Goal: Task Accomplishment & Management: Manage account settings

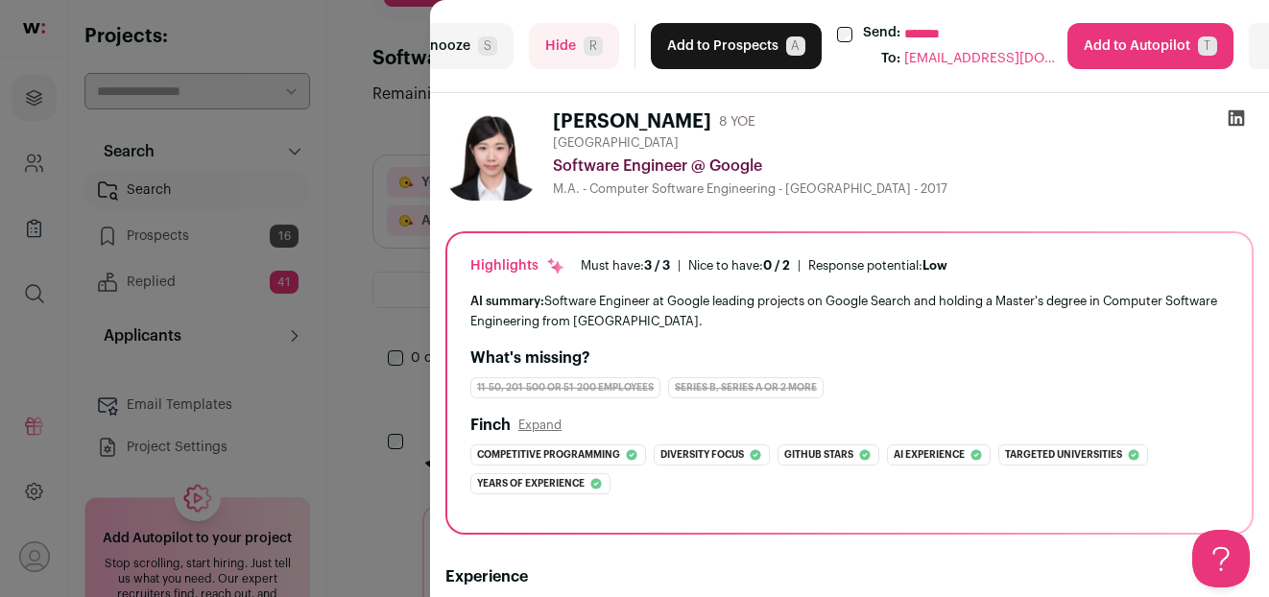
click at [726, 48] on button "Add to Prospects A" at bounding box center [736, 46] width 171 height 46
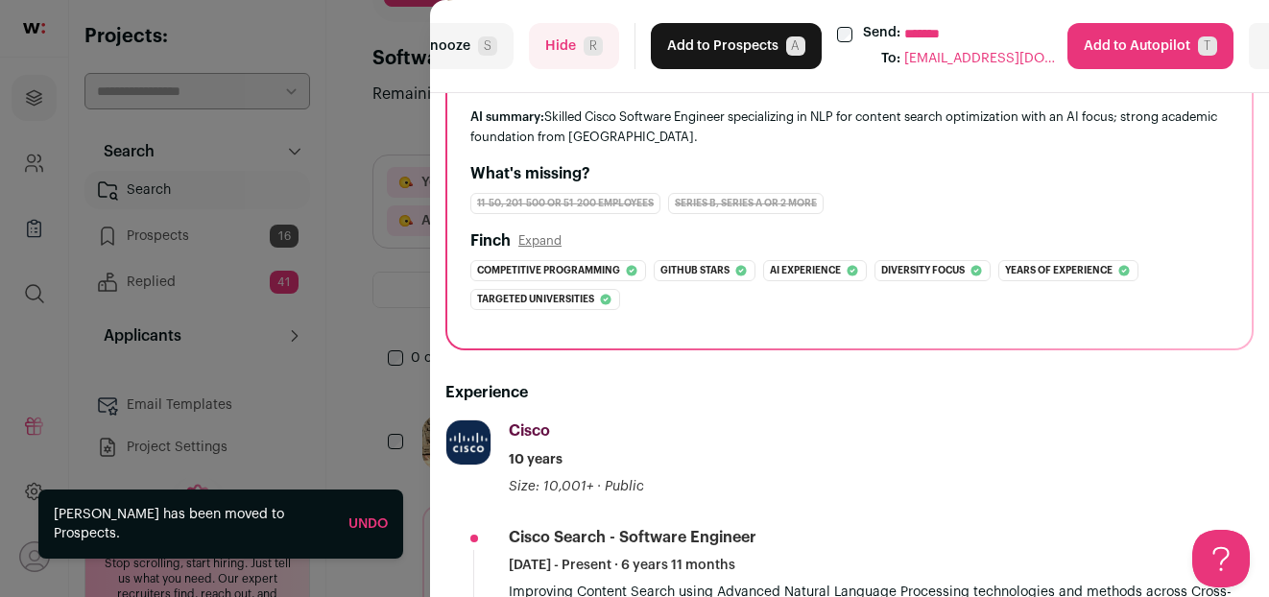
scroll to position [199, 0]
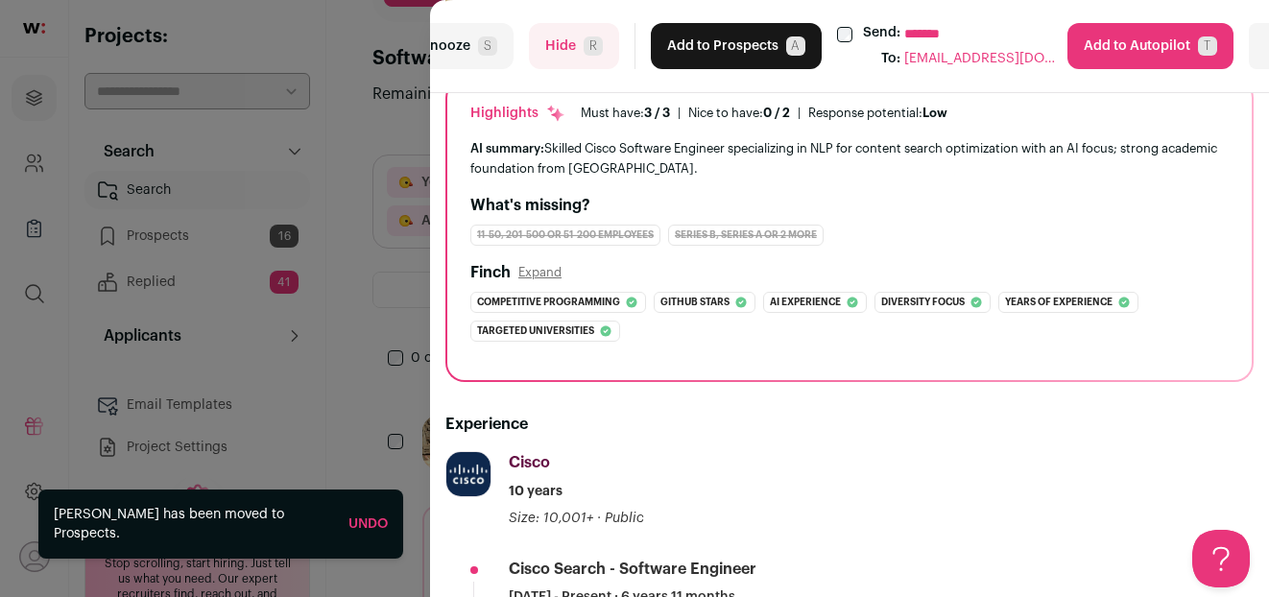
click at [585, 39] on span "R" at bounding box center [593, 45] width 19 height 19
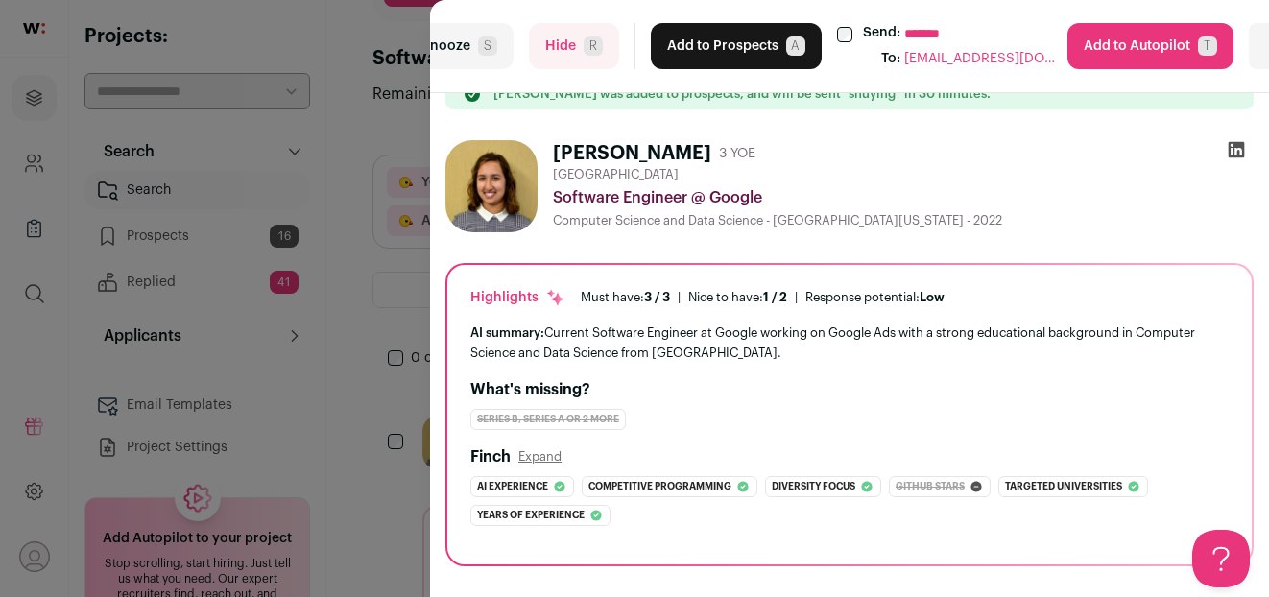
scroll to position [0, 0]
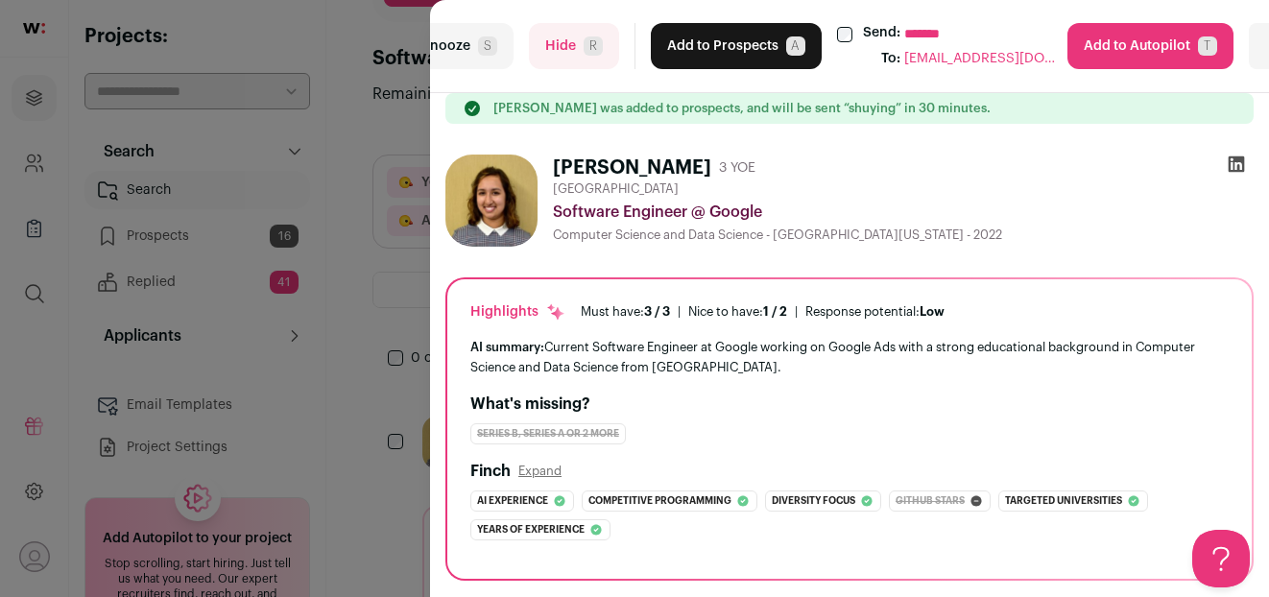
click at [723, 62] on button "Add to Prospects A" at bounding box center [736, 46] width 171 height 46
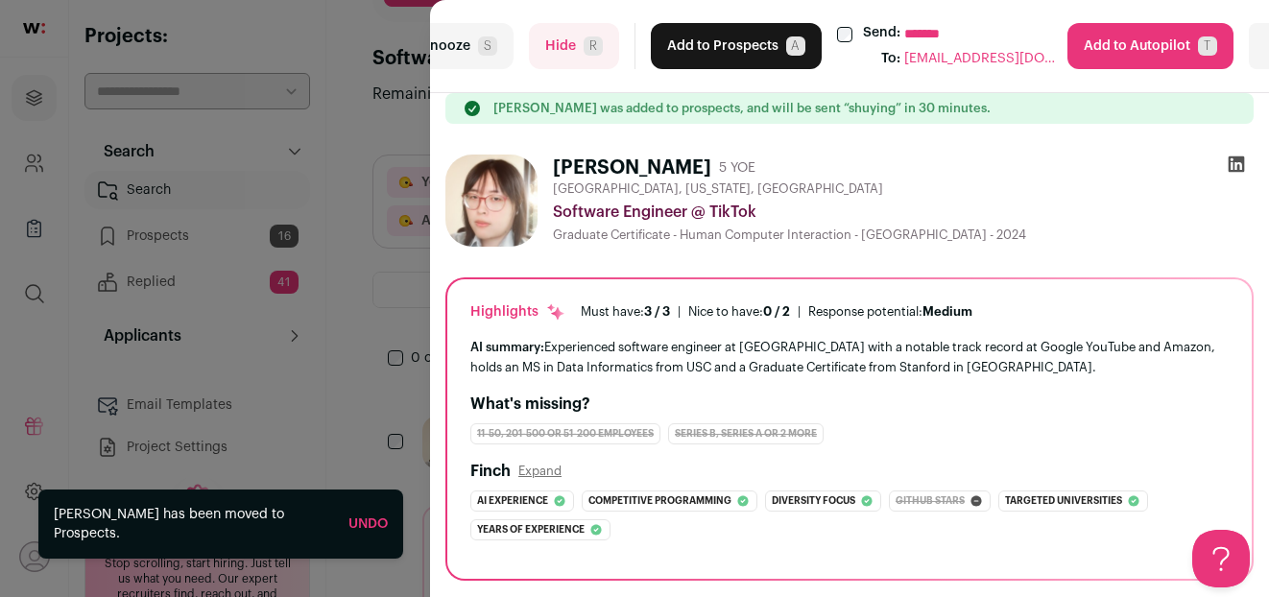
click at [722, 60] on button "Add to Prospects A" at bounding box center [736, 46] width 171 height 46
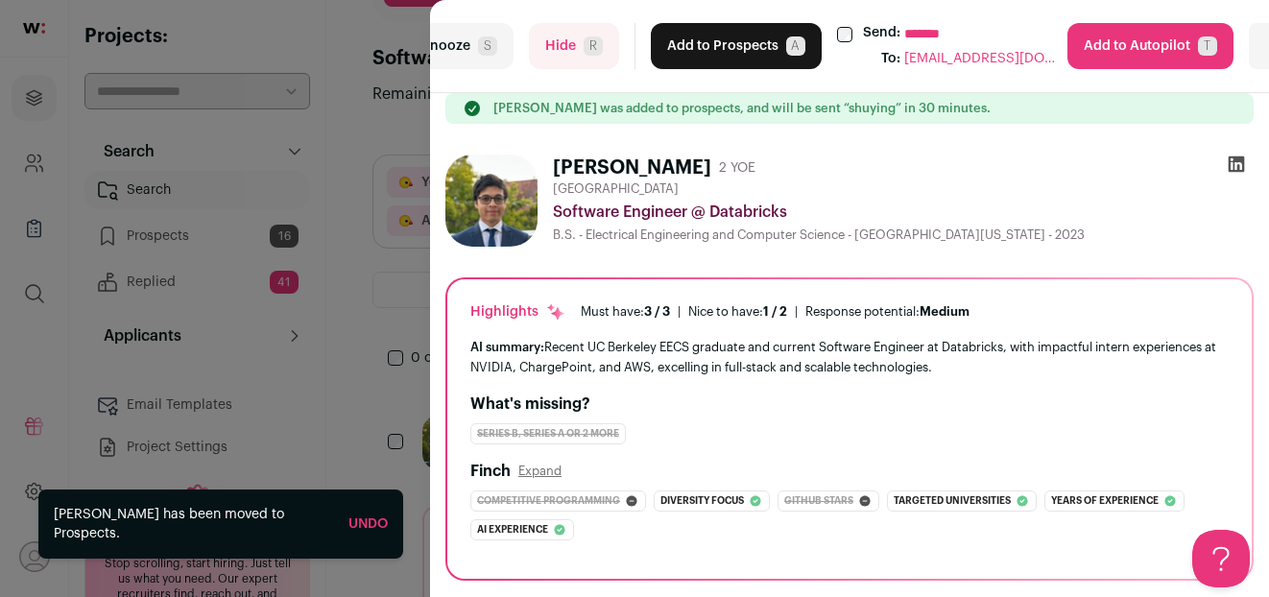
click at [696, 54] on button "Add to Prospects A" at bounding box center [736, 46] width 171 height 46
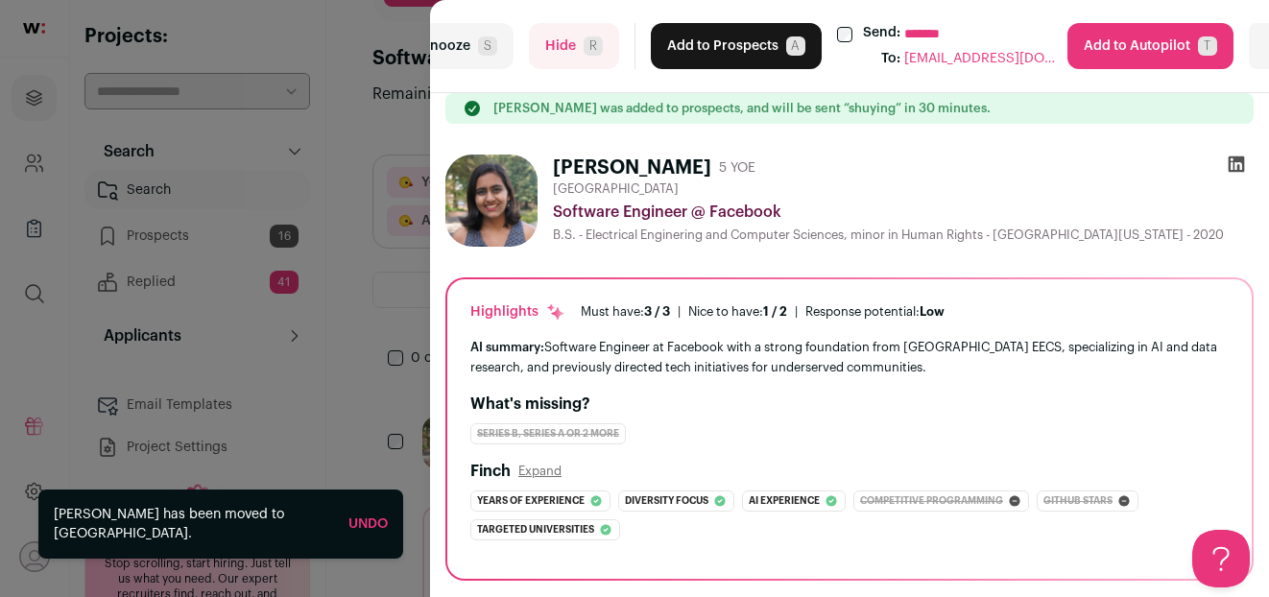
click at [696, 54] on button "Add to Prospects A" at bounding box center [736, 46] width 171 height 46
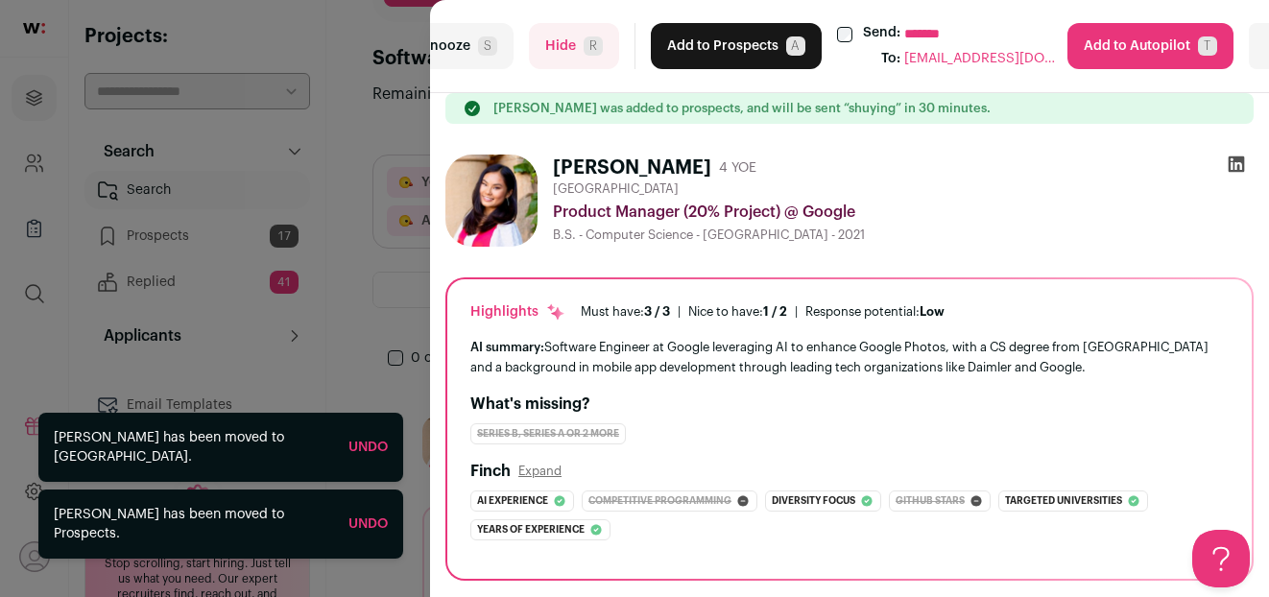
click at [599, 47] on span "R" at bounding box center [593, 45] width 19 height 19
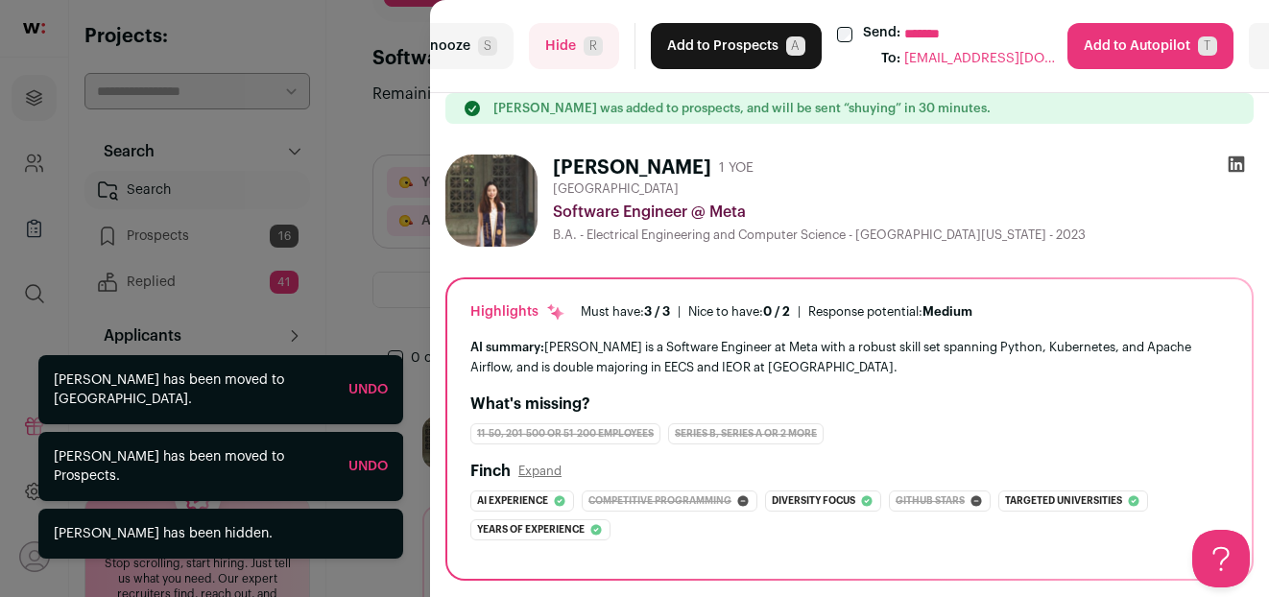
click at [691, 47] on button "Add to Prospects A" at bounding box center [736, 46] width 171 height 46
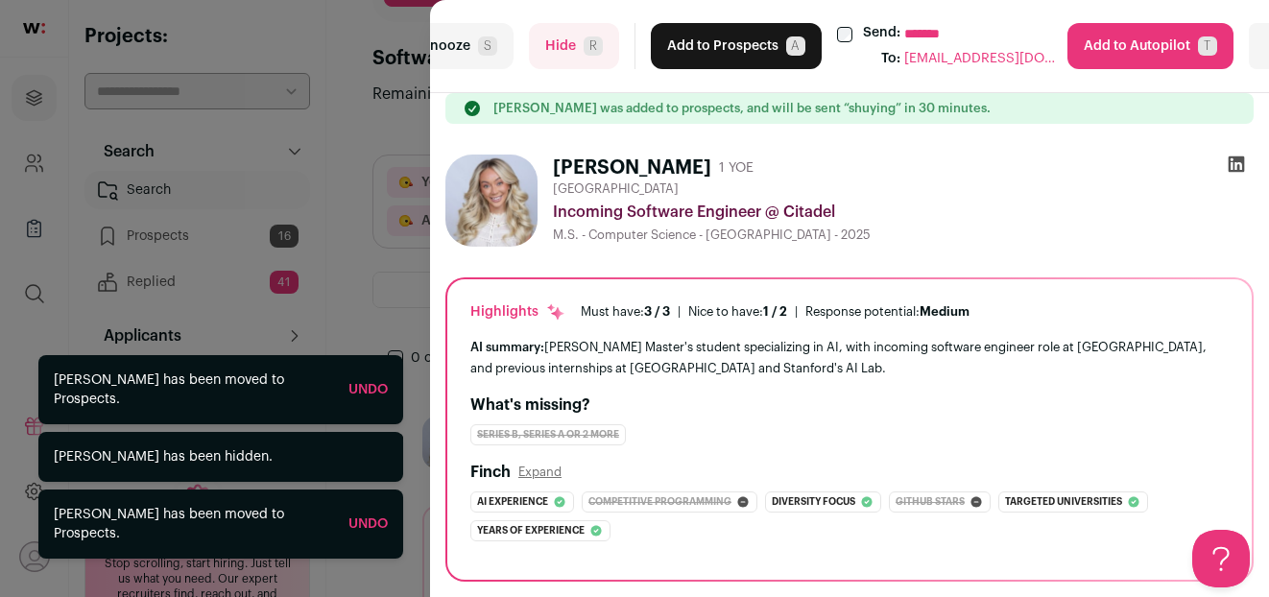
click at [691, 47] on button "Add to Prospects A" at bounding box center [736, 46] width 171 height 46
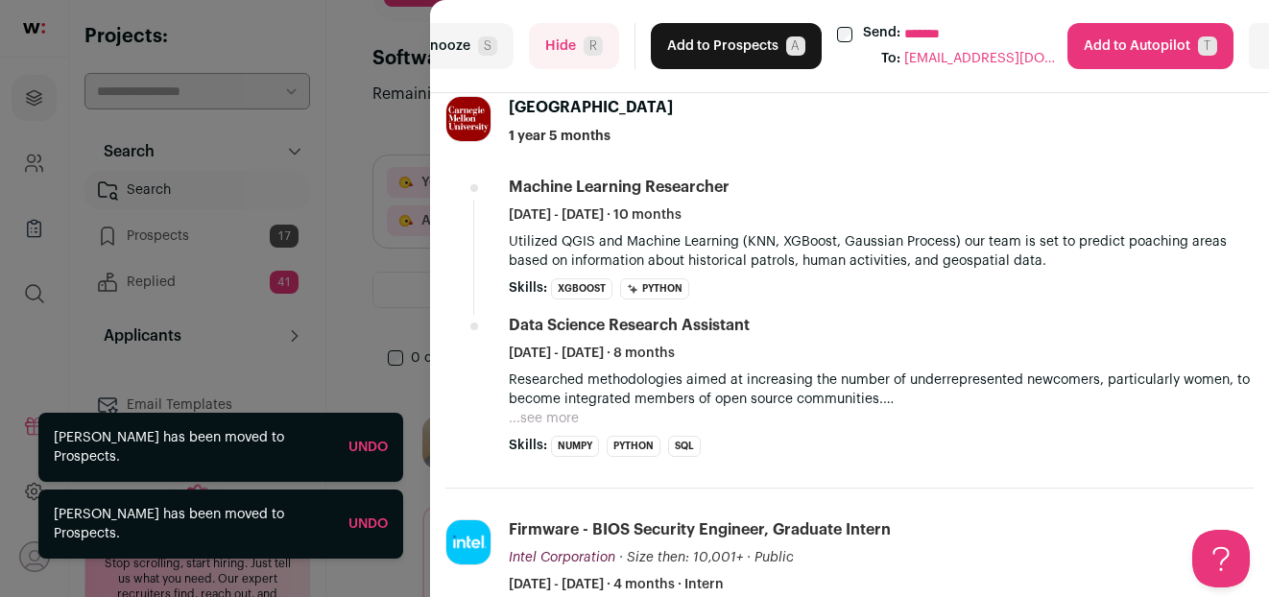
scroll to position [1602, 0]
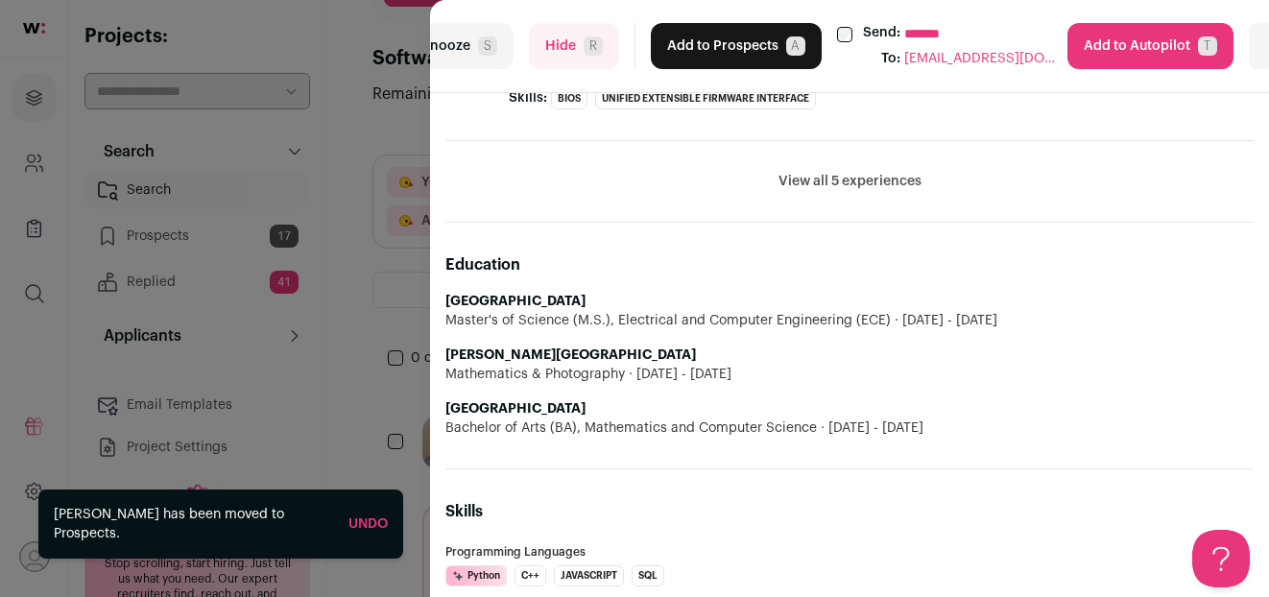
click at [585, 60] on button "Hide R" at bounding box center [574, 46] width 90 height 46
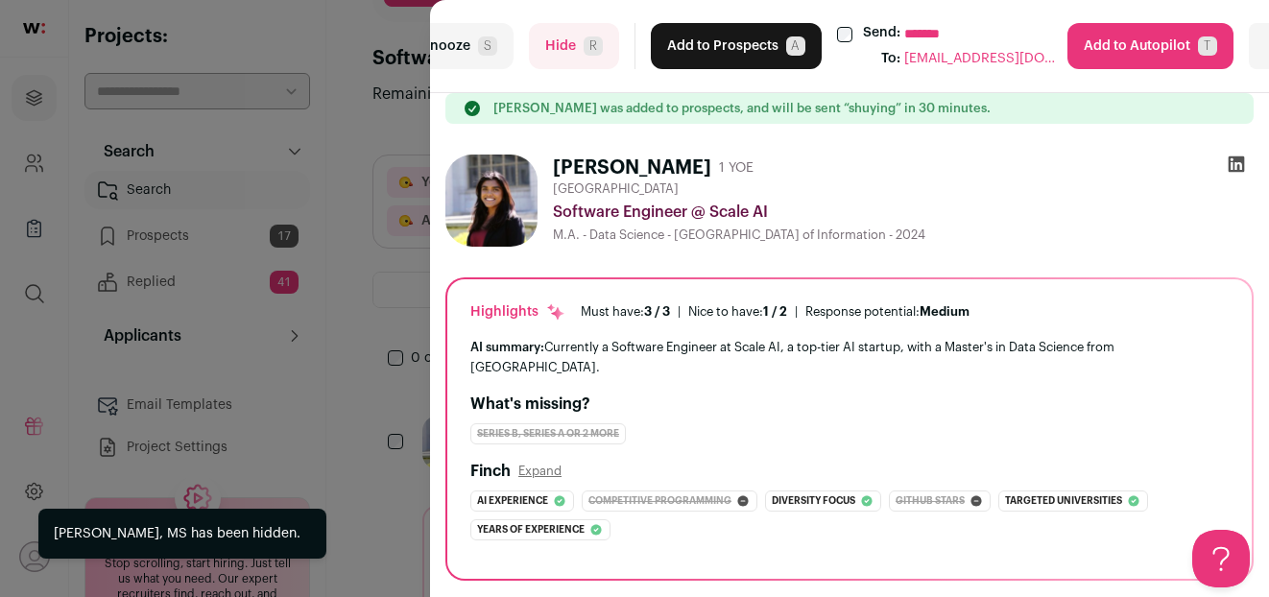
click at [689, 45] on button "Add to Prospects A" at bounding box center [736, 46] width 171 height 46
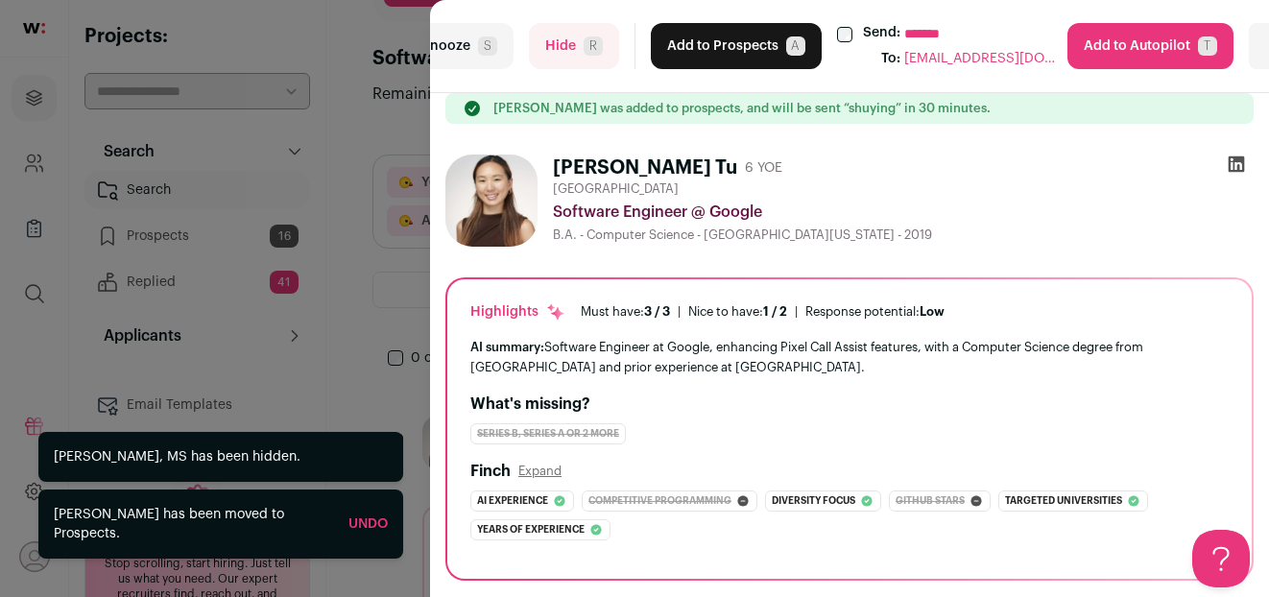
click at [689, 45] on button "Add to Prospects A" at bounding box center [736, 46] width 171 height 46
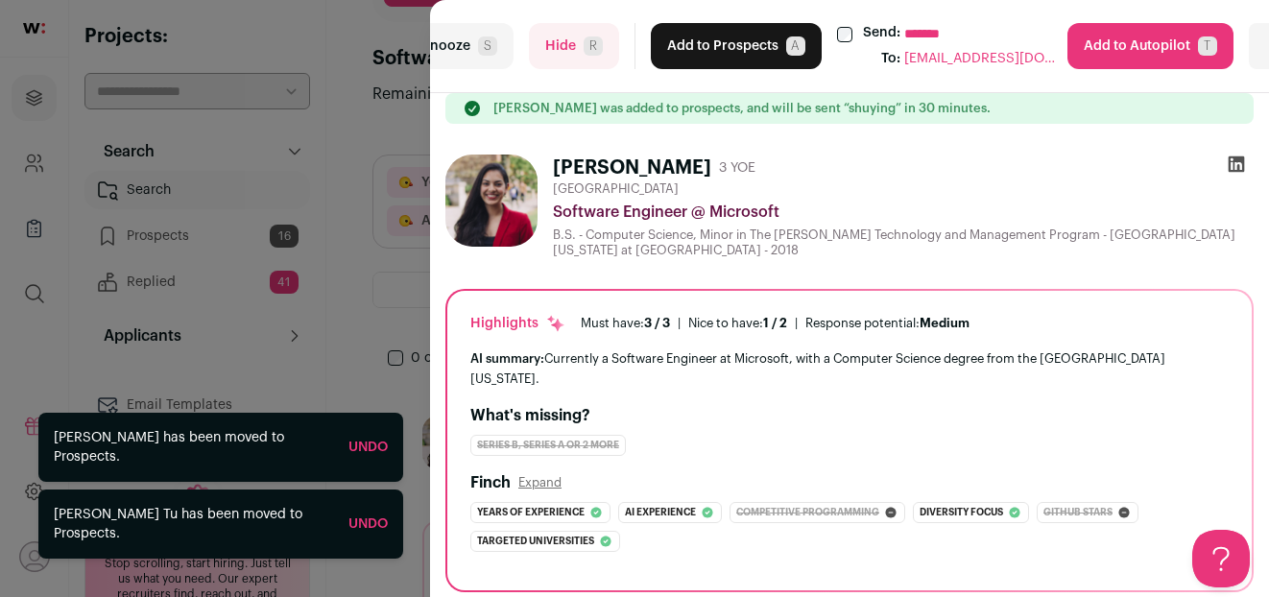
click at [689, 45] on button "Add to Prospects A" at bounding box center [736, 46] width 171 height 46
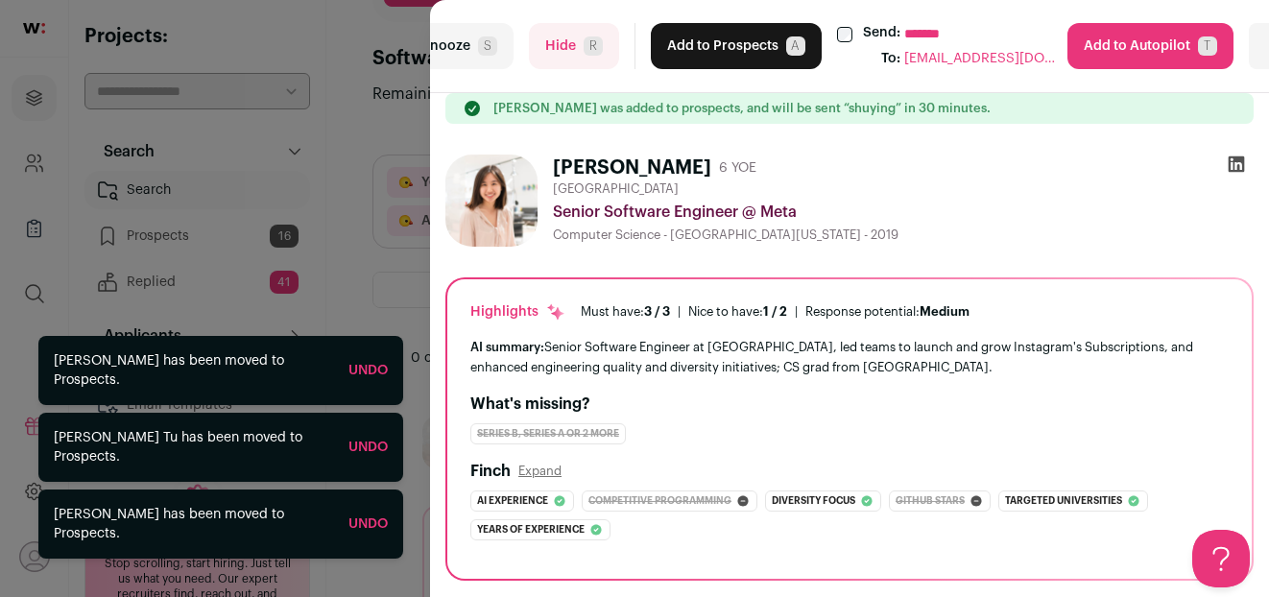
click at [689, 45] on button "Add to Prospects A" at bounding box center [736, 46] width 171 height 46
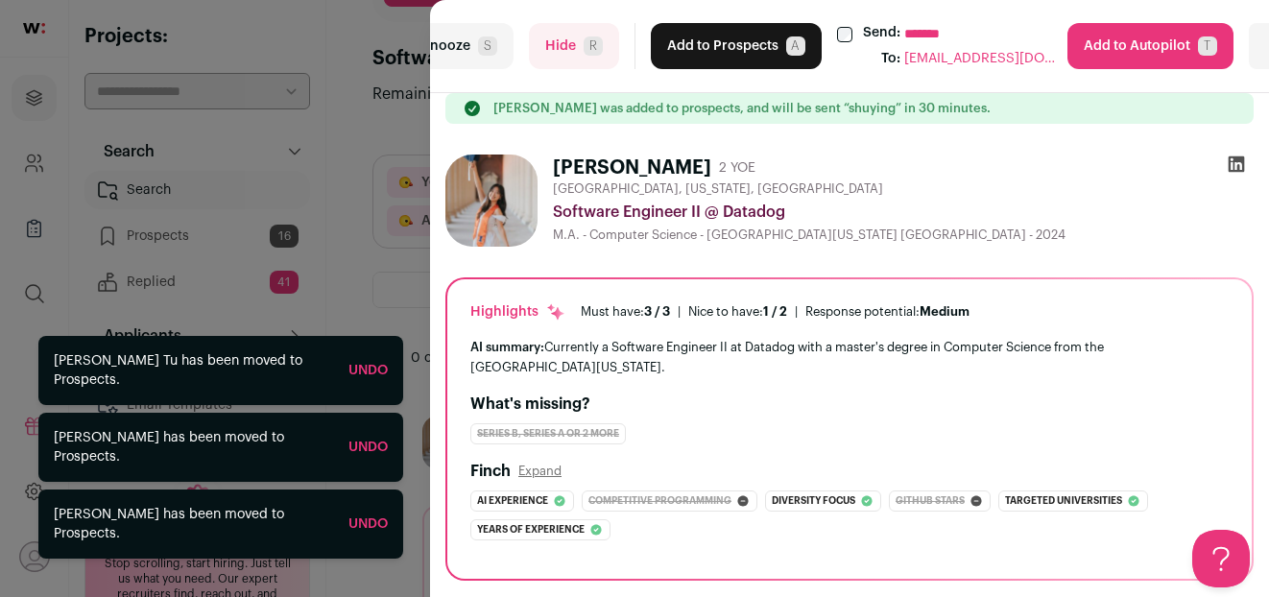
click at [705, 46] on button "Add to Prospects A" at bounding box center [736, 46] width 171 height 46
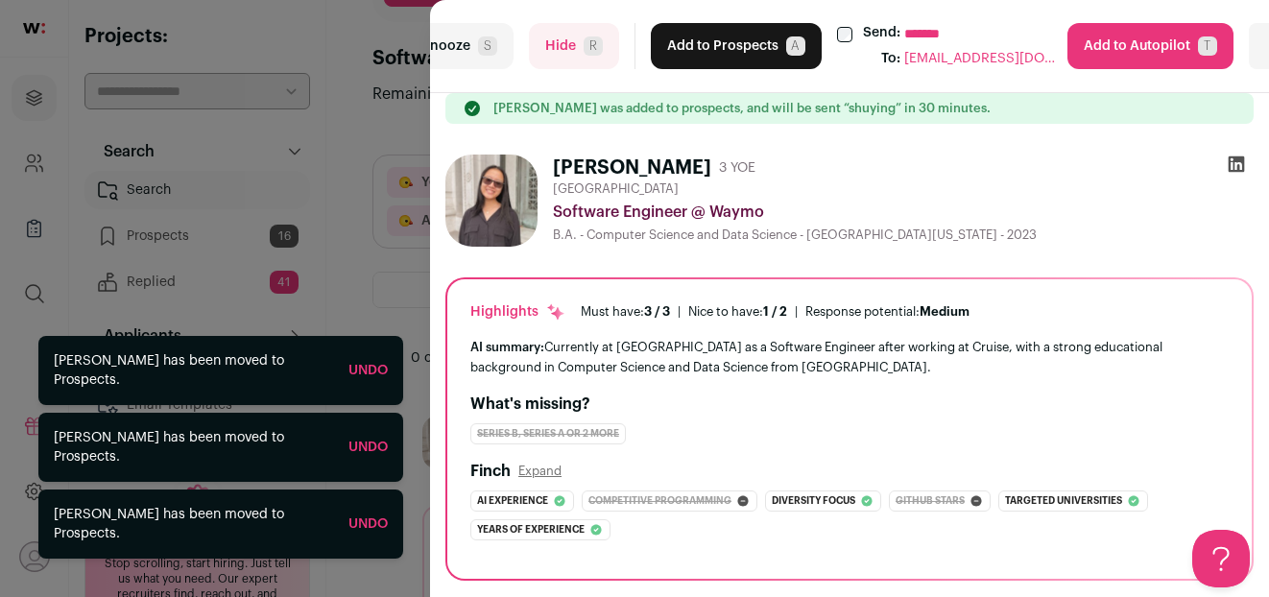
click at [705, 46] on button "Add to Prospects A" at bounding box center [736, 46] width 171 height 46
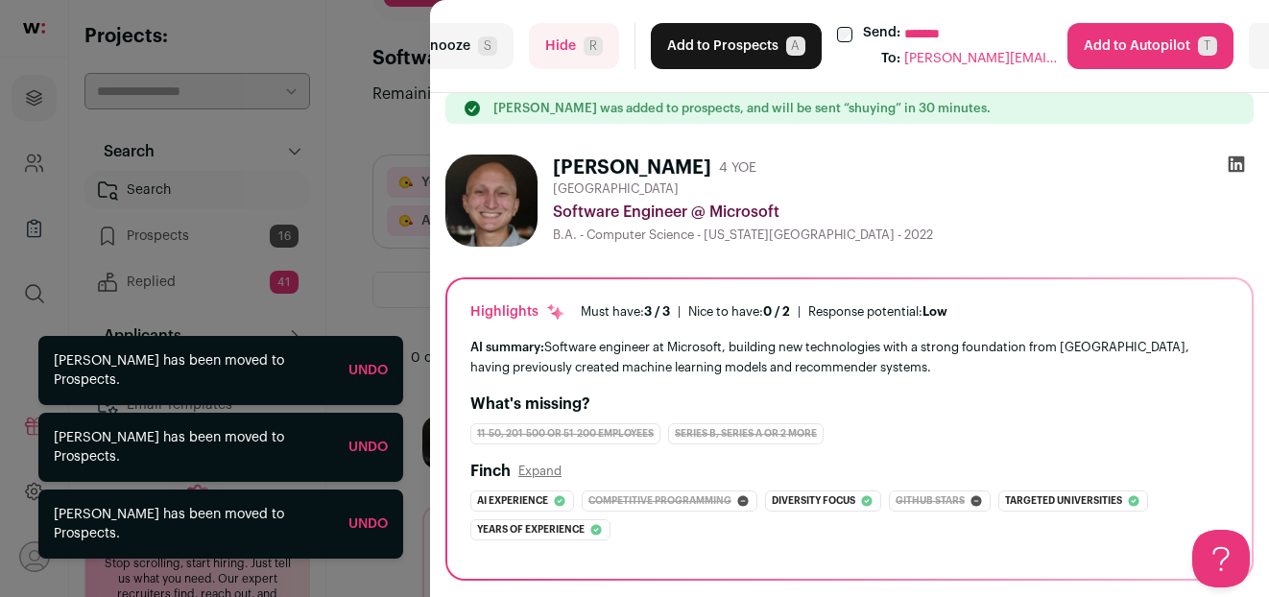
click at [705, 46] on button "Add to Prospects A" at bounding box center [736, 46] width 171 height 46
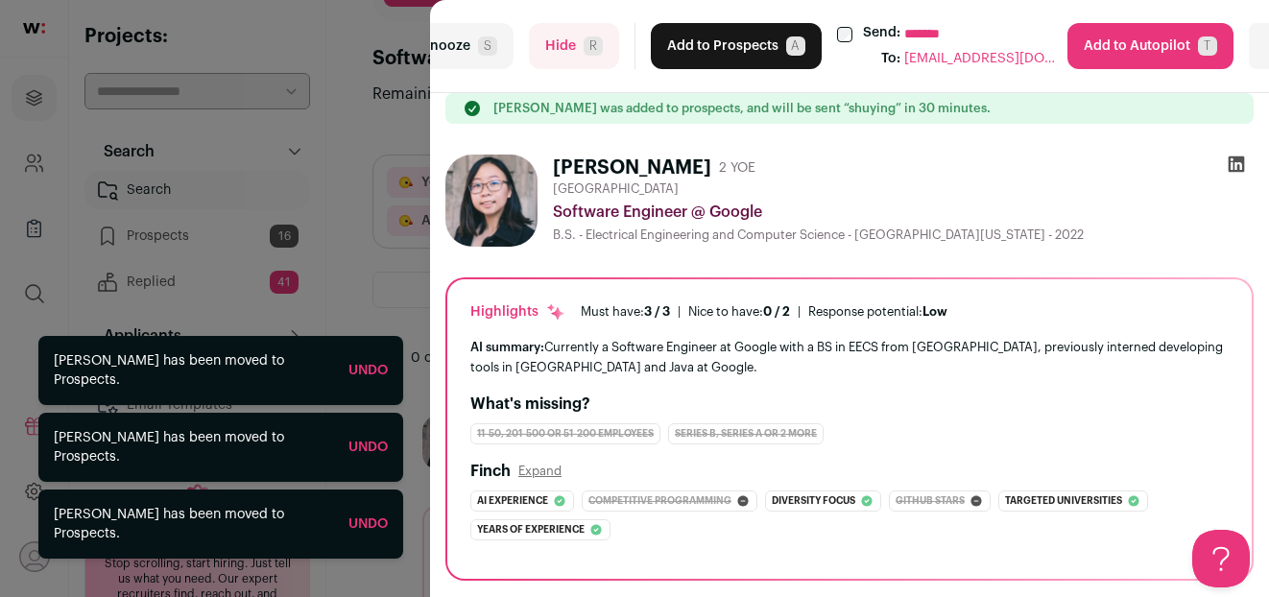
click at [705, 46] on button "Add to Prospects A" at bounding box center [736, 46] width 171 height 46
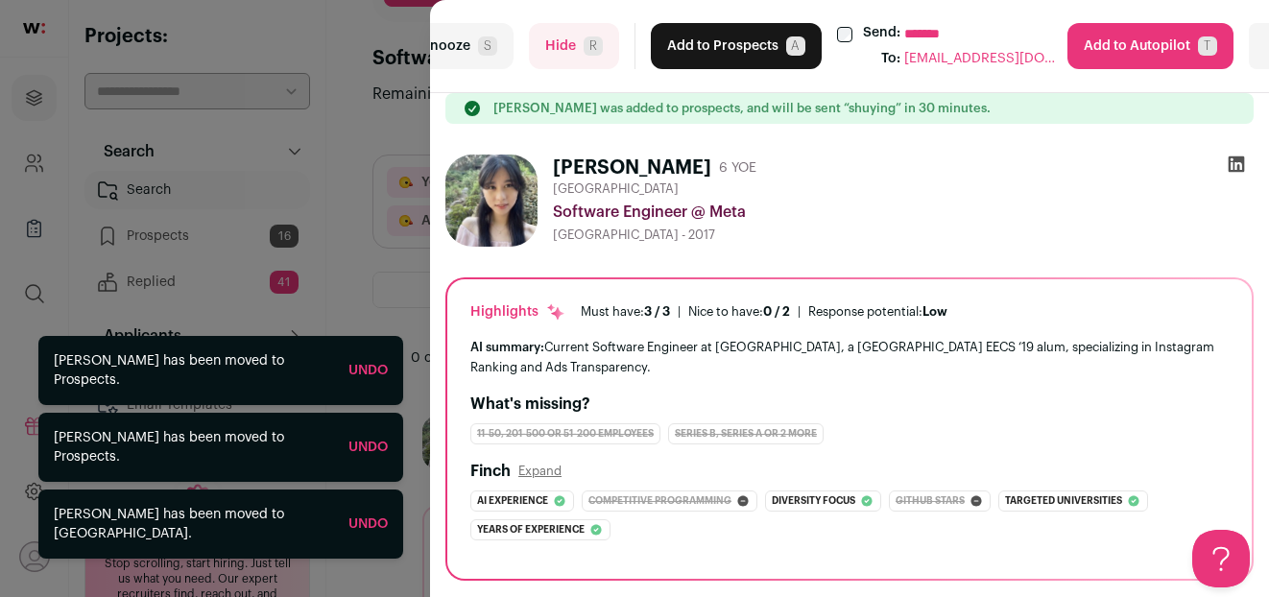
click at [705, 46] on button "Add to Prospects A" at bounding box center [736, 46] width 171 height 46
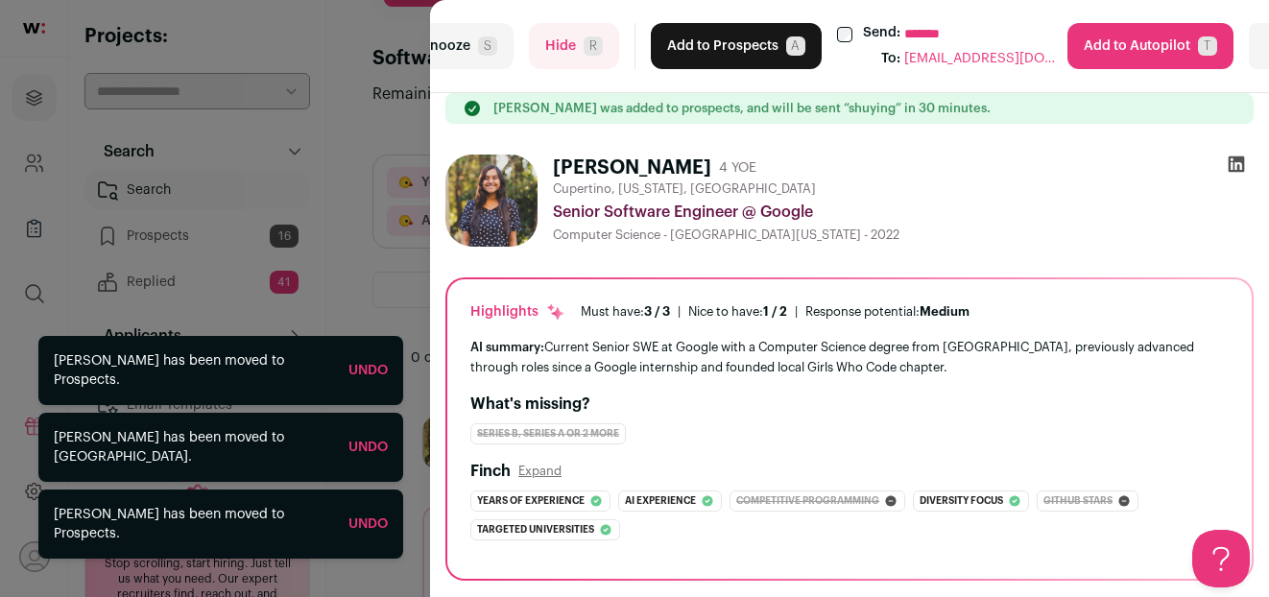
click at [705, 46] on button "Add to Prospects A" at bounding box center [736, 46] width 171 height 46
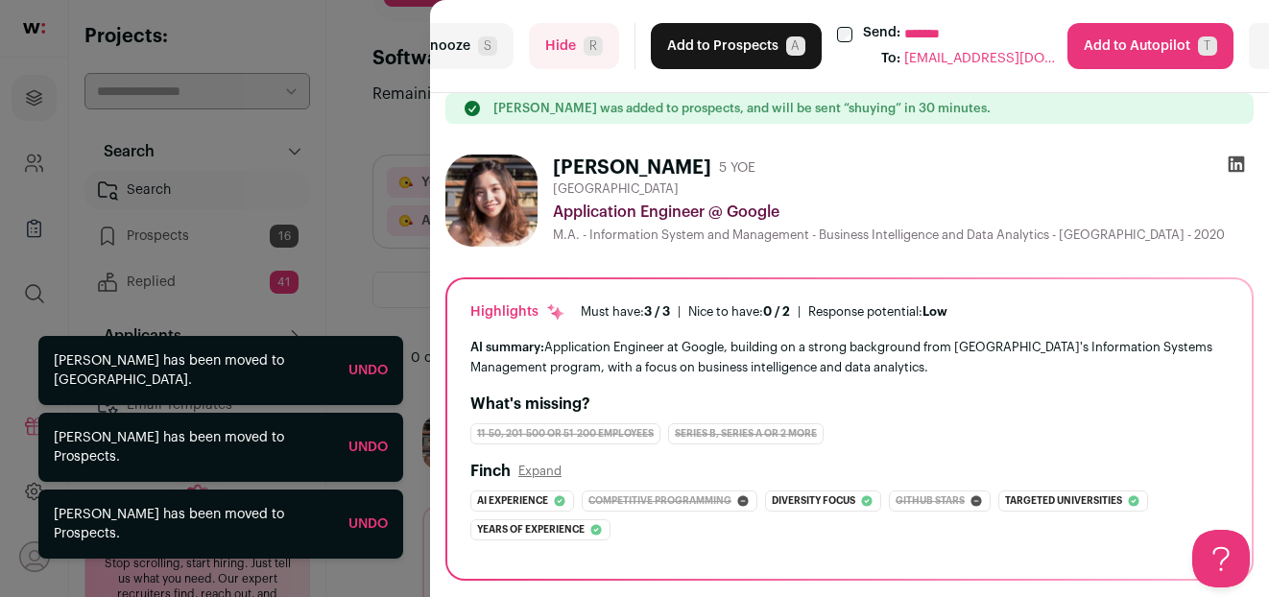
click at [705, 46] on button "Add to Prospects A" at bounding box center [736, 46] width 171 height 46
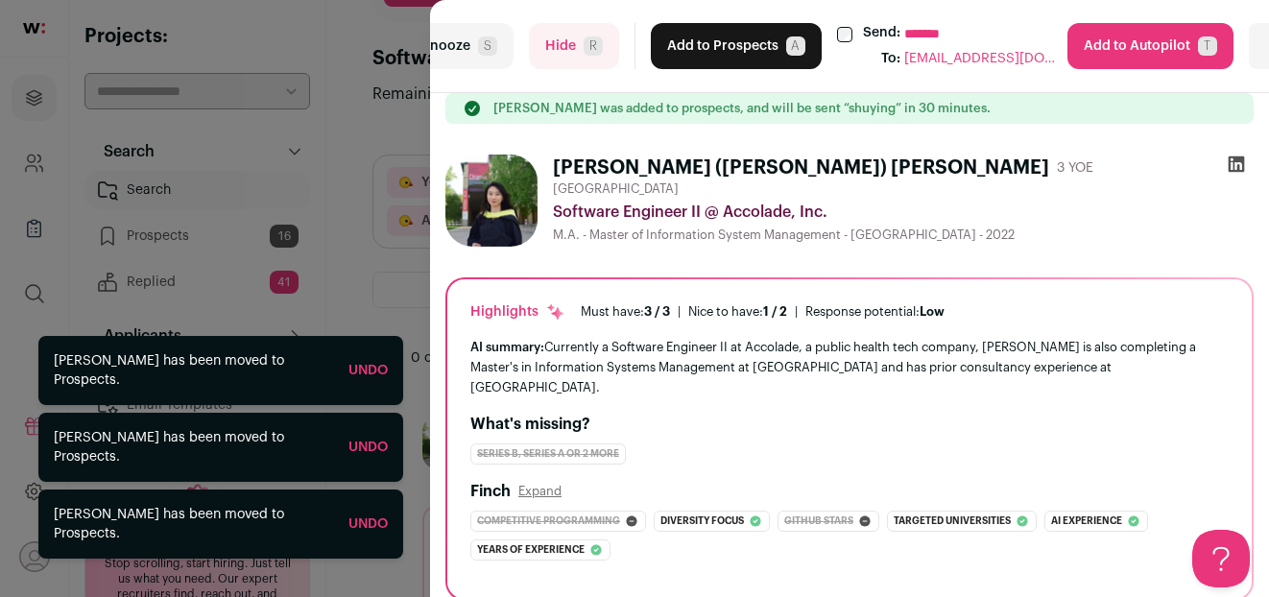
click at [705, 46] on button "Add to Prospects A" at bounding box center [736, 46] width 171 height 46
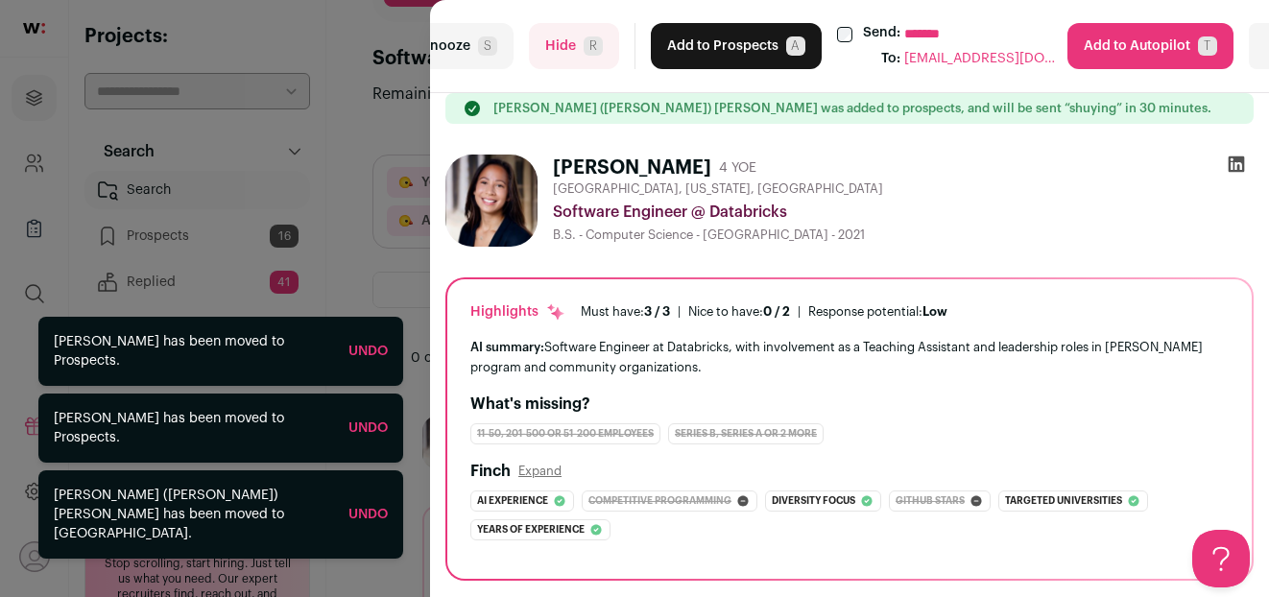
click at [705, 46] on button "Add to Prospects A" at bounding box center [736, 46] width 171 height 46
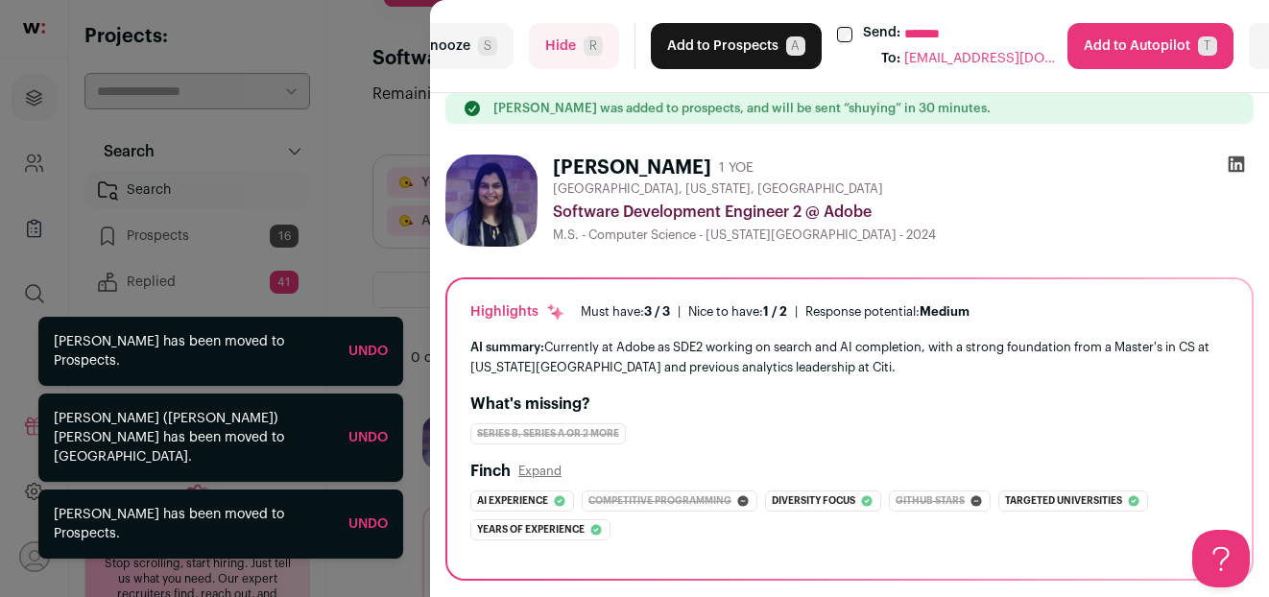
click at [705, 46] on button "Add to Prospects A" at bounding box center [736, 46] width 171 height 46
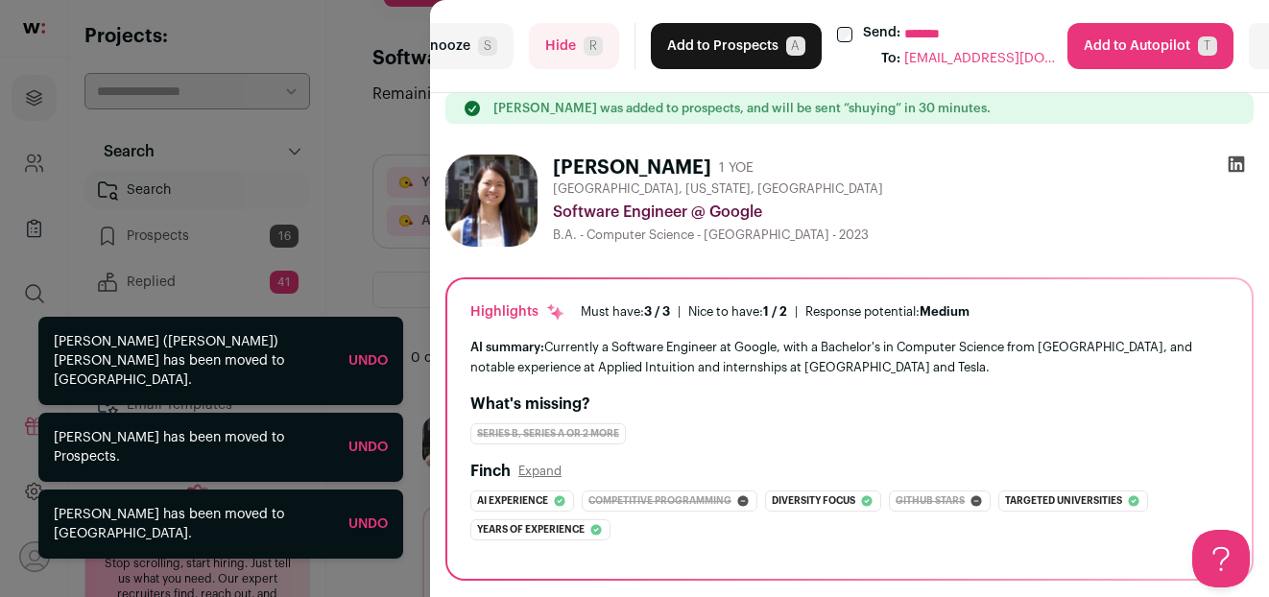
click at [705, 46] on button "Add to Prospects A" at bounding box center [736, 46] width 171 height 46
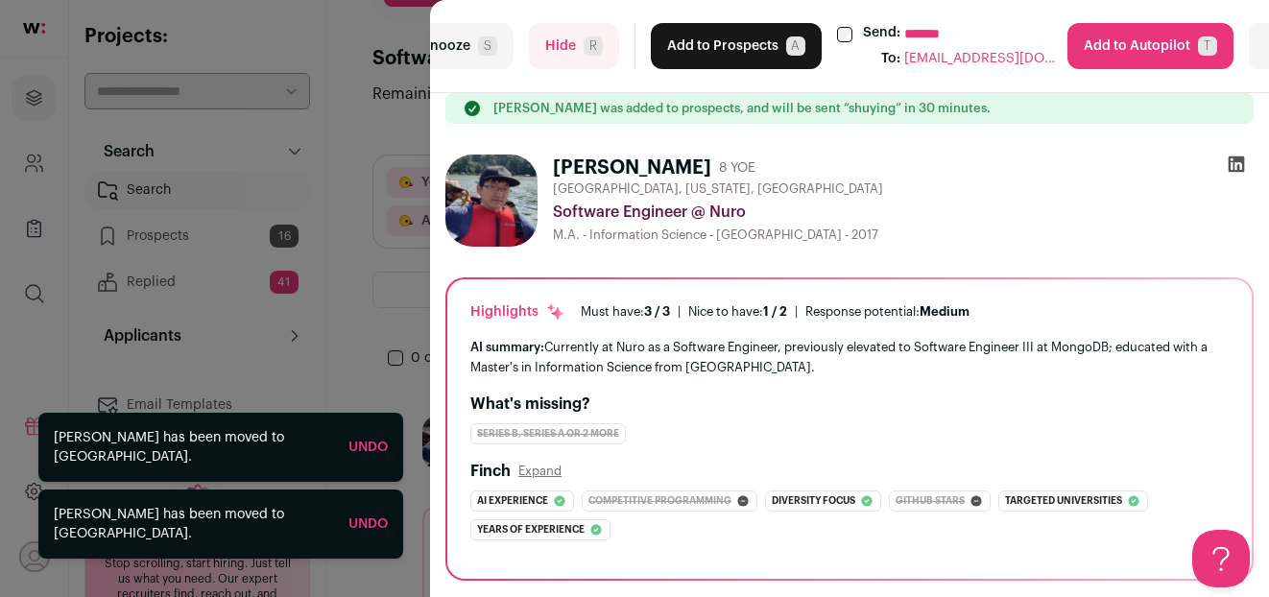
click at [705, 46] on button "Add to Prospects A" at bounding box center [736, 46] width 171 height 46
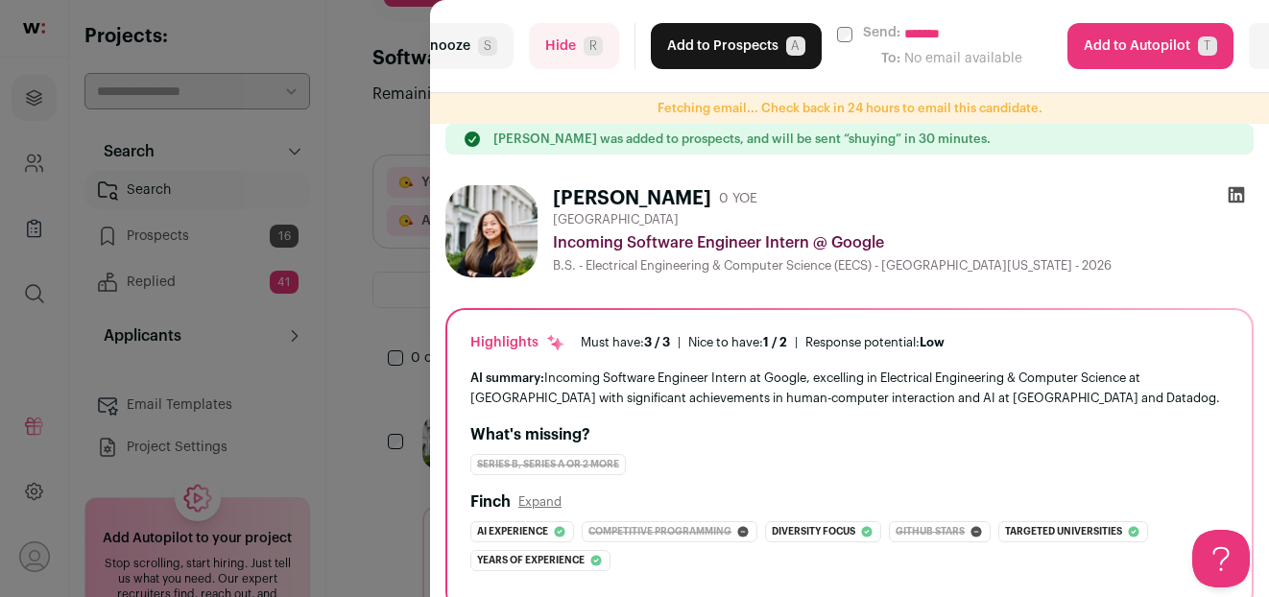
click at [598, 39] on span "R" at bounding box center [593, 45] width 19 height 19
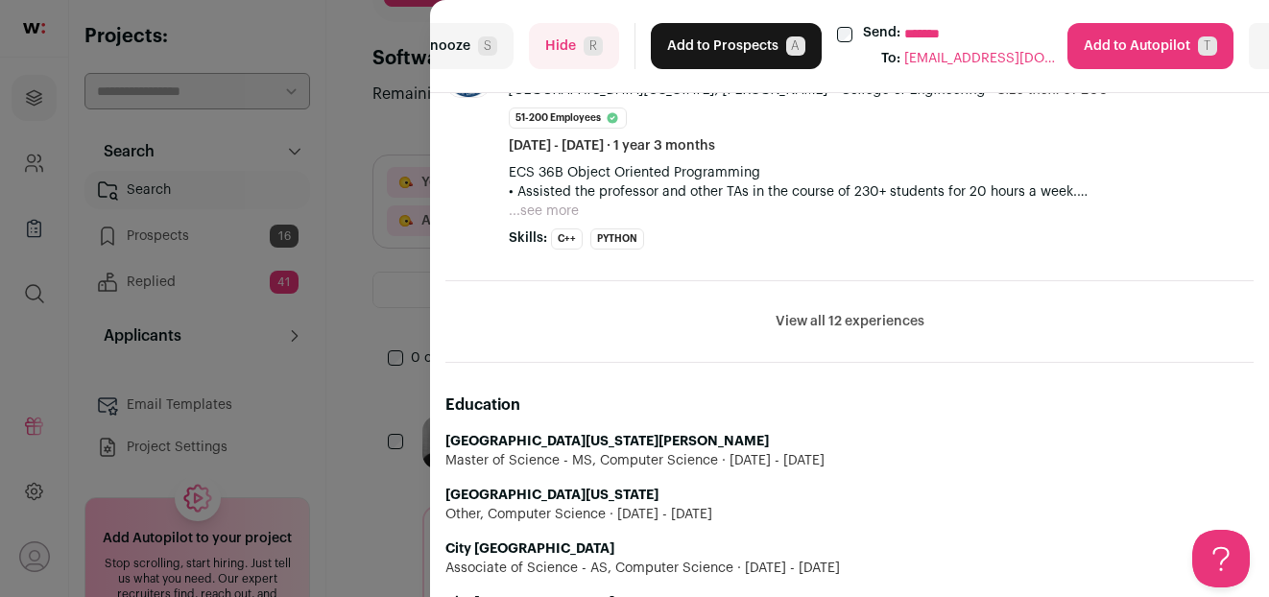
scroll to position [1141, 0]
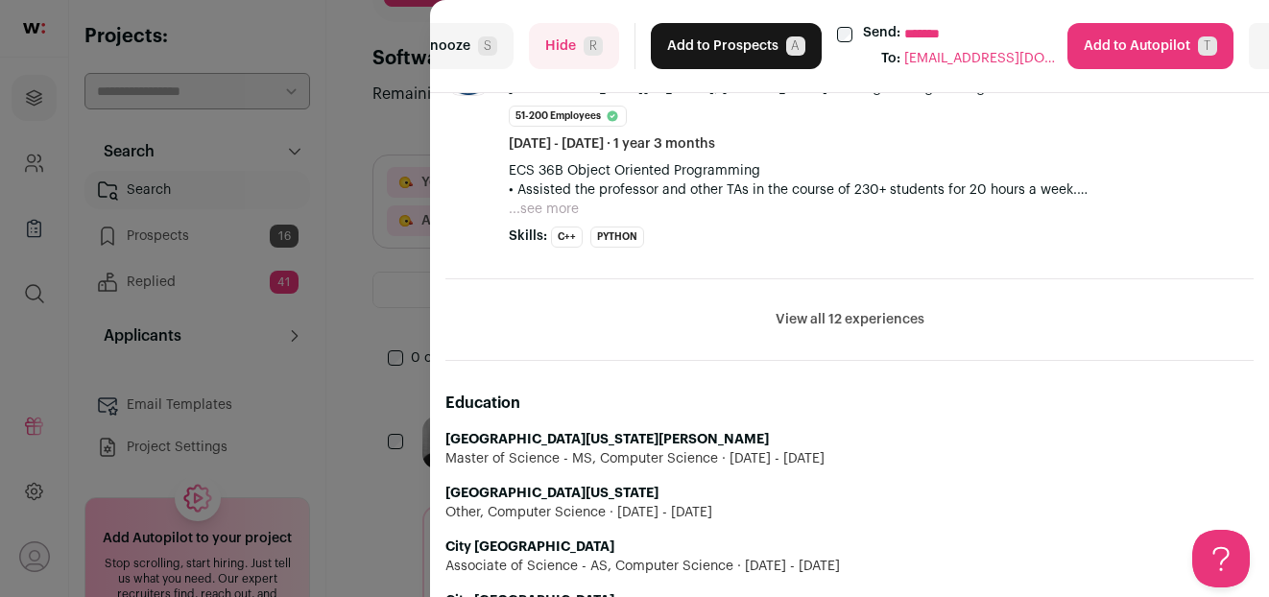
click at [597, 68] on button "Hide R" at bounding box center [574, 46] width 90 height 46
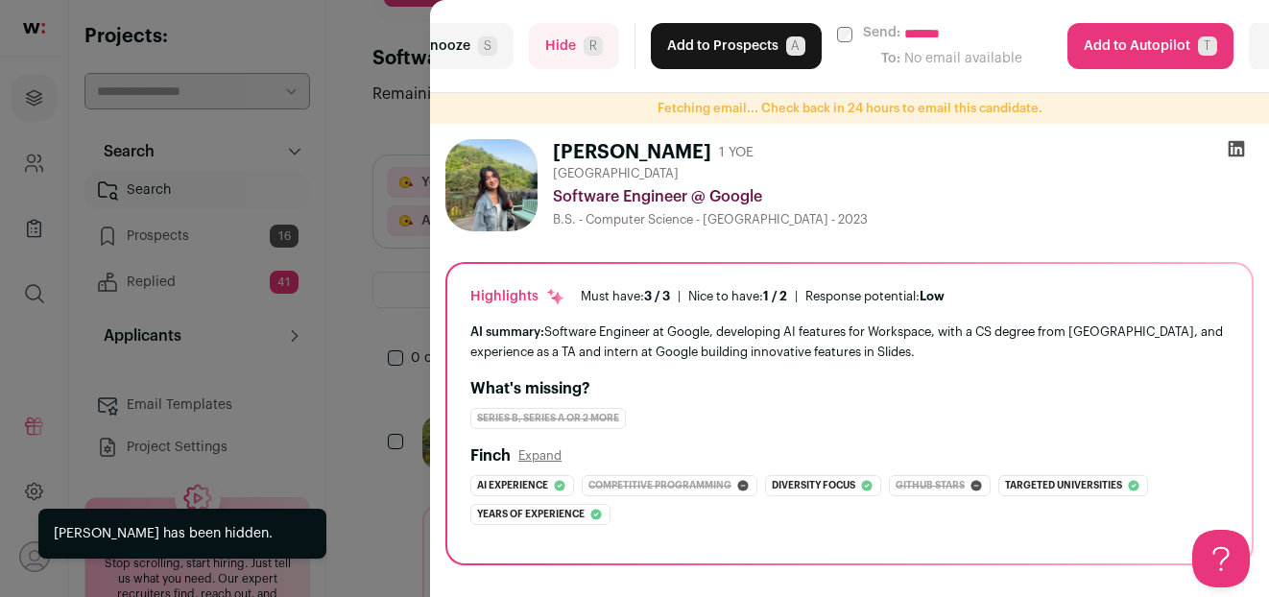
click at [708, 60] on button "Add to Prospects A" at bounding box center [736, 46] width 171 height 46
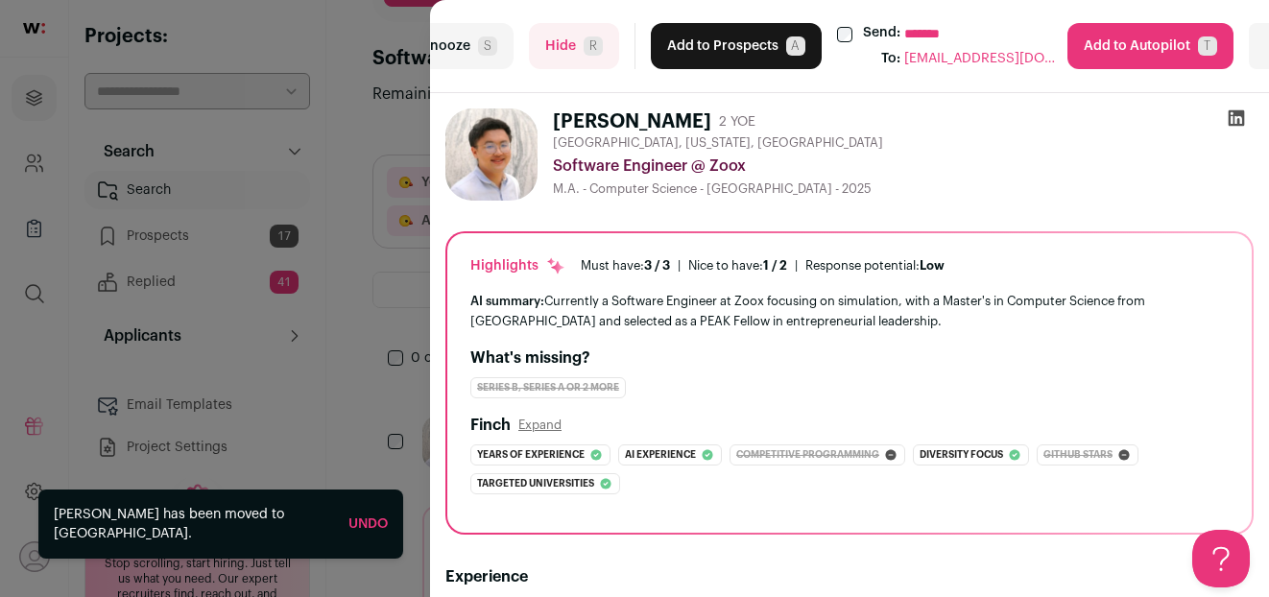
click at [601, 50] on span "R" at bounding box center [593, 45] width 19 height 19
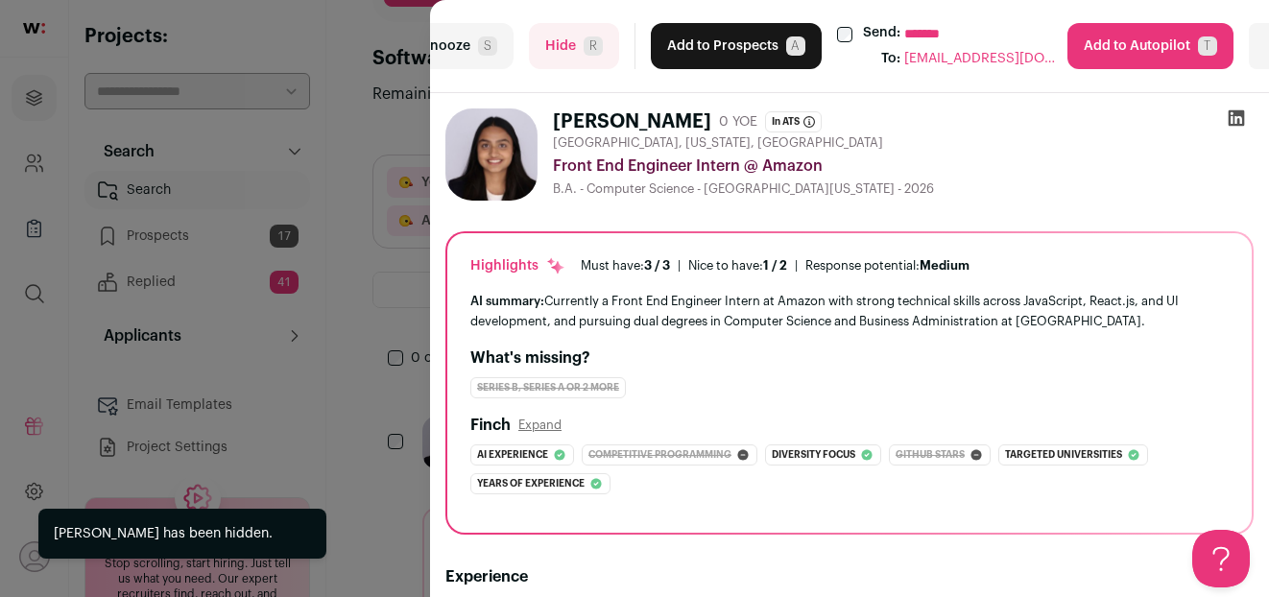
click at [589, 50] on span "R" at bounding box center [593, 45] width 19 height 19
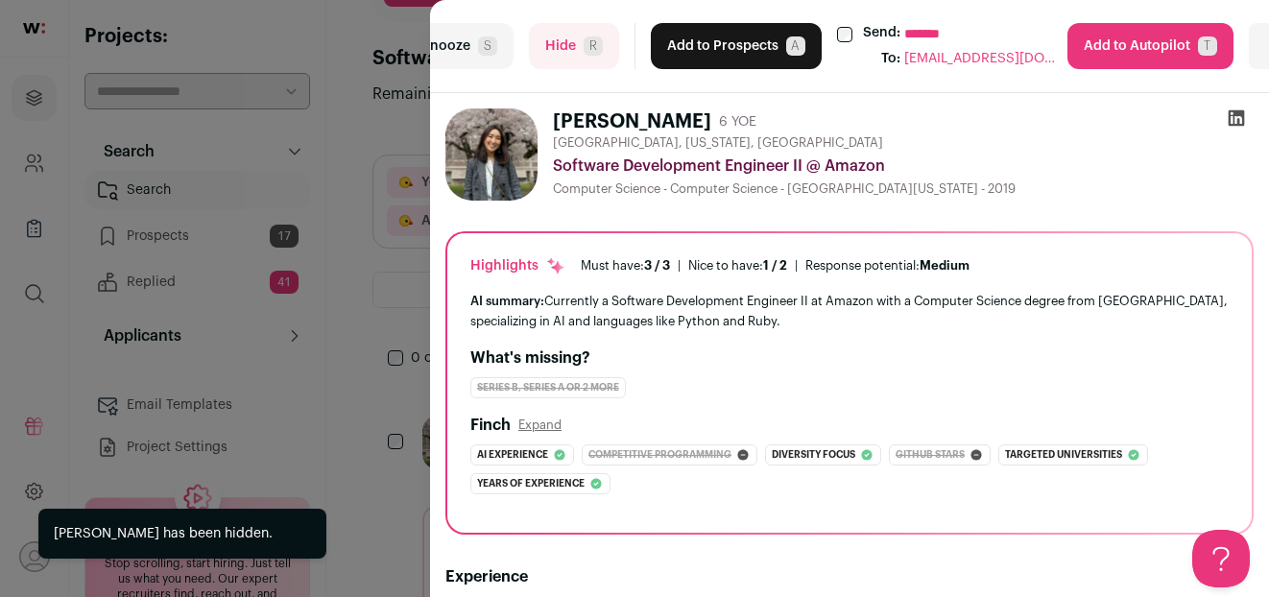
click at [710, 63] on button "Add to Prospects A" at bounding box center [736, 46] width 171 height 46
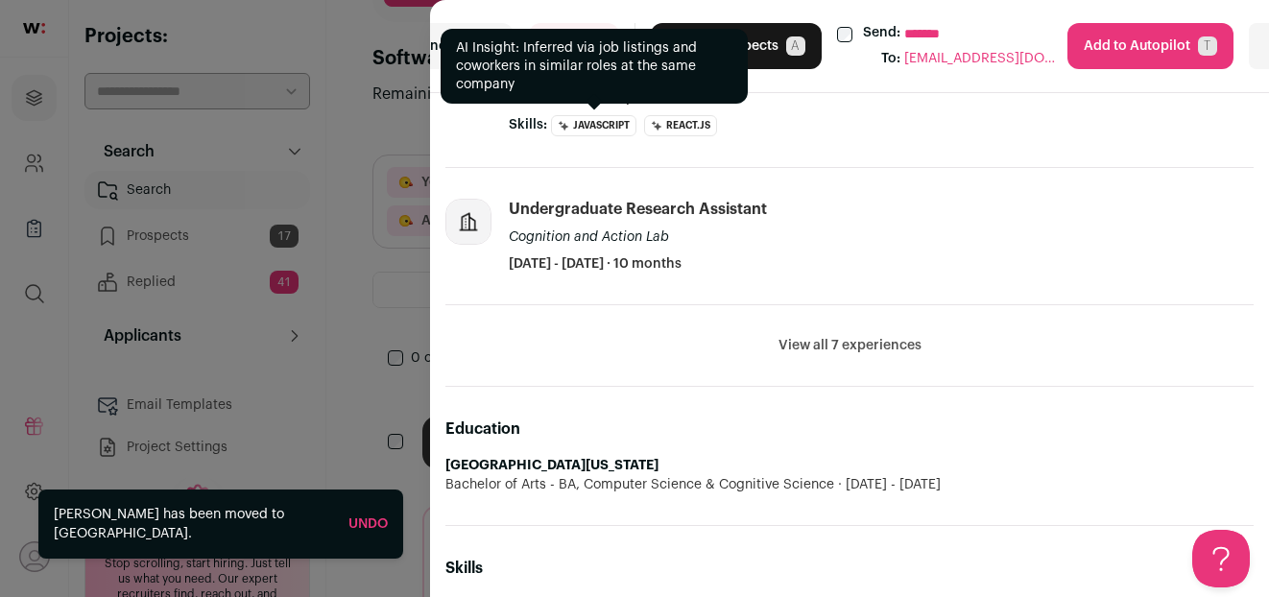
scroll to position [1121, 0]
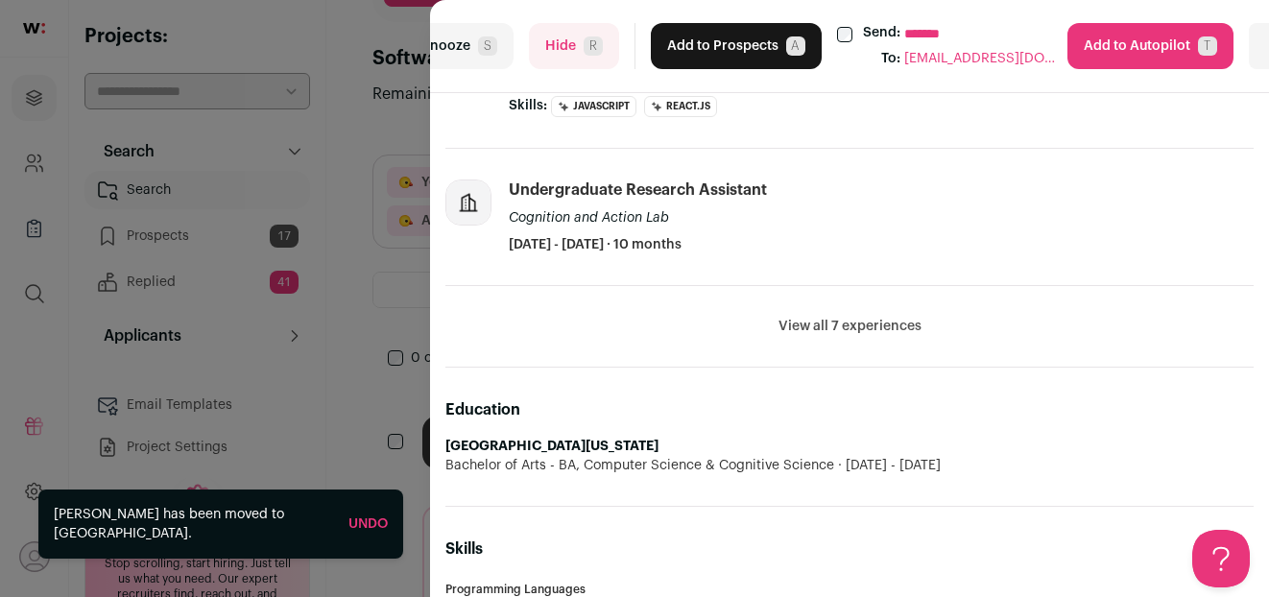
click at [599, 57] on button "Hide R" at bounding box center [574, 46] width 90 height 46
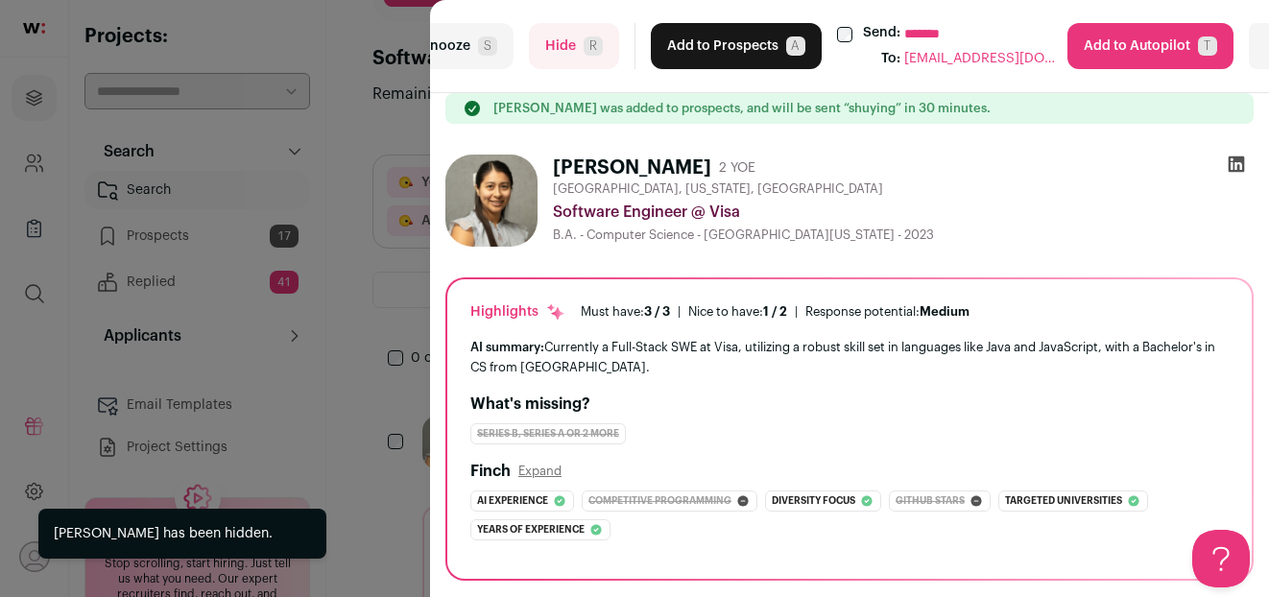
click at [585, 48] on span "R" at bounding box center [593, 45] width 19 height 19
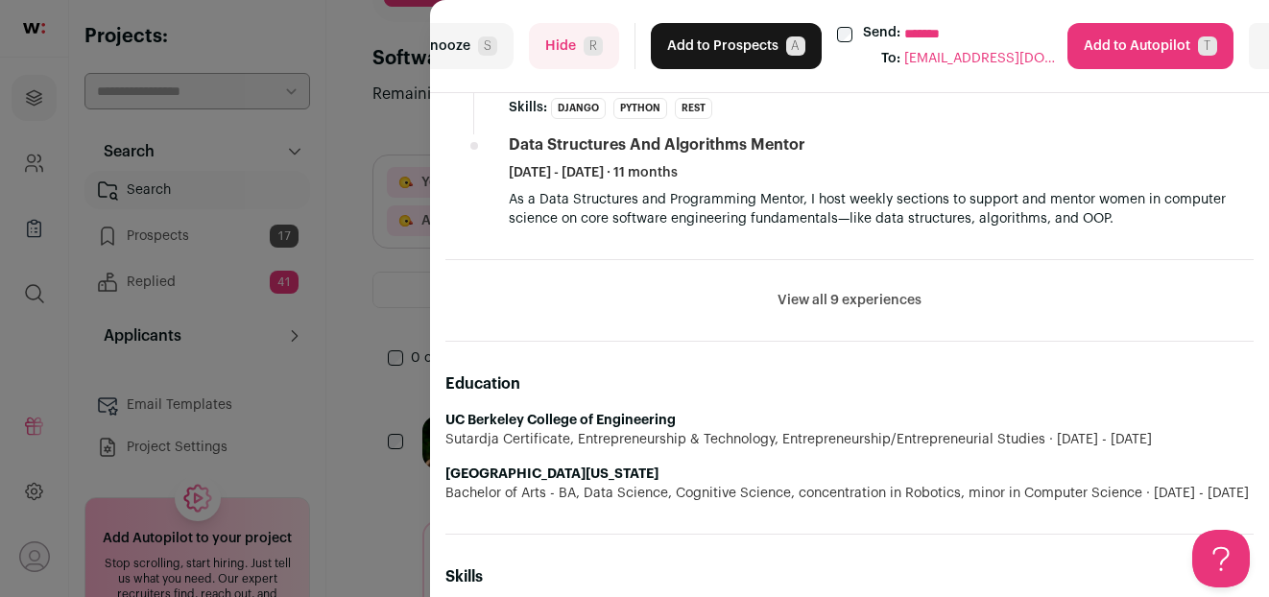
scroll to position [1304, 0]
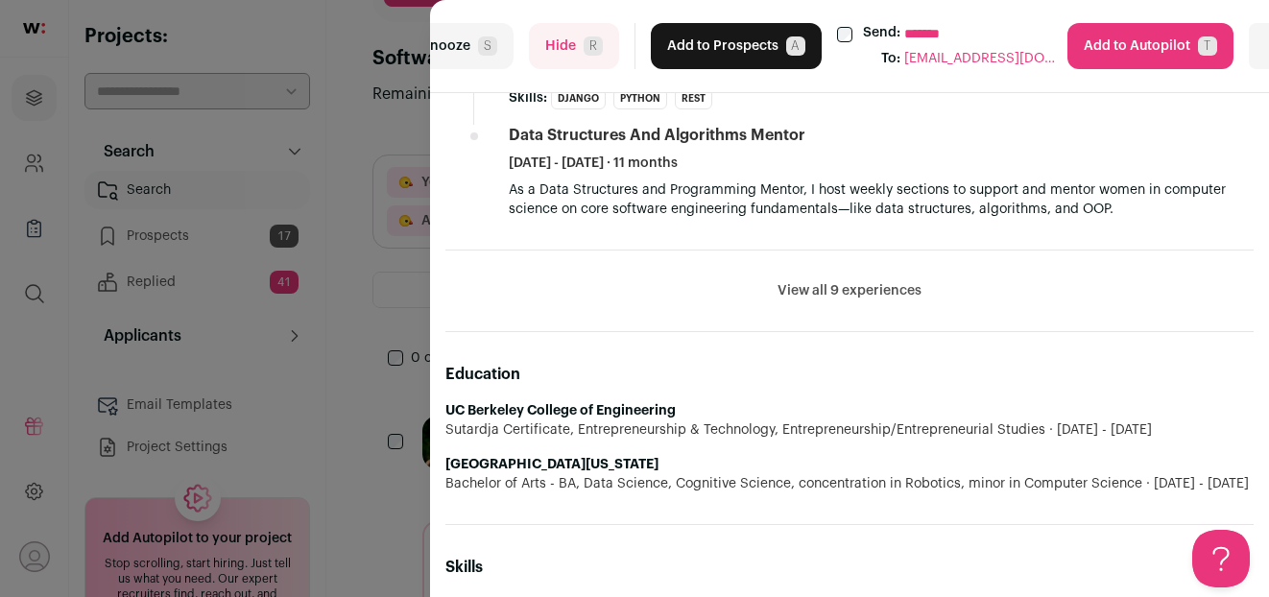
click at [572, 49] on button "Hide R" at bounding box center [574, 46] width 90 height 46
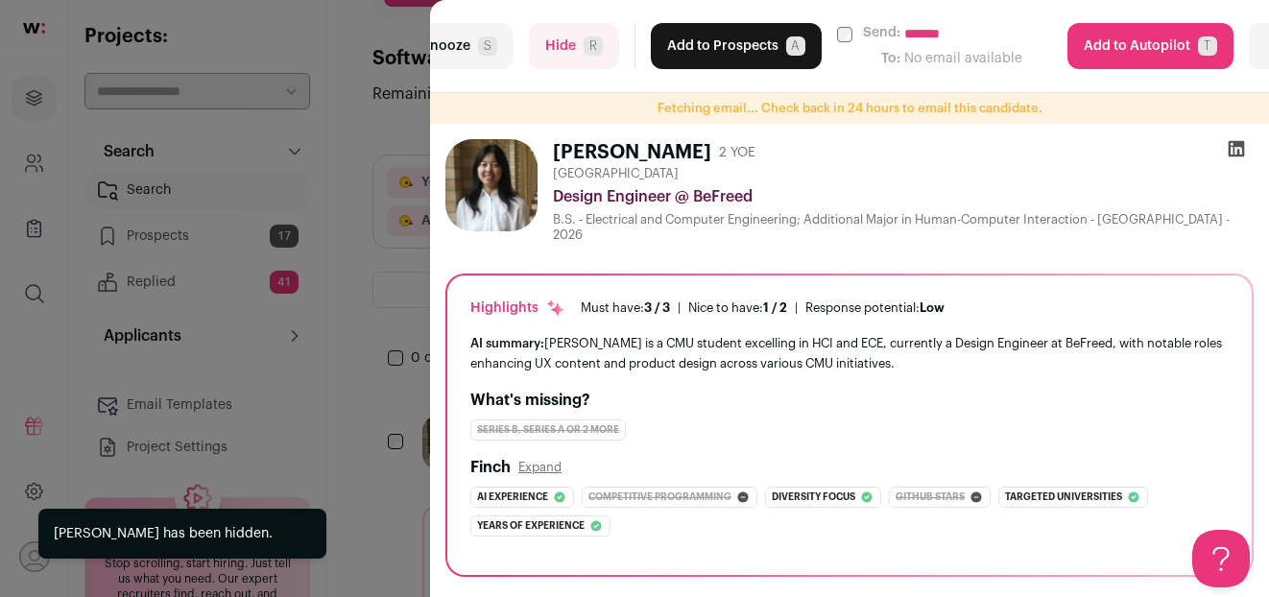
click at [363, 107] on div "**********" at bounding box center [634, 298] width 1269 height 597
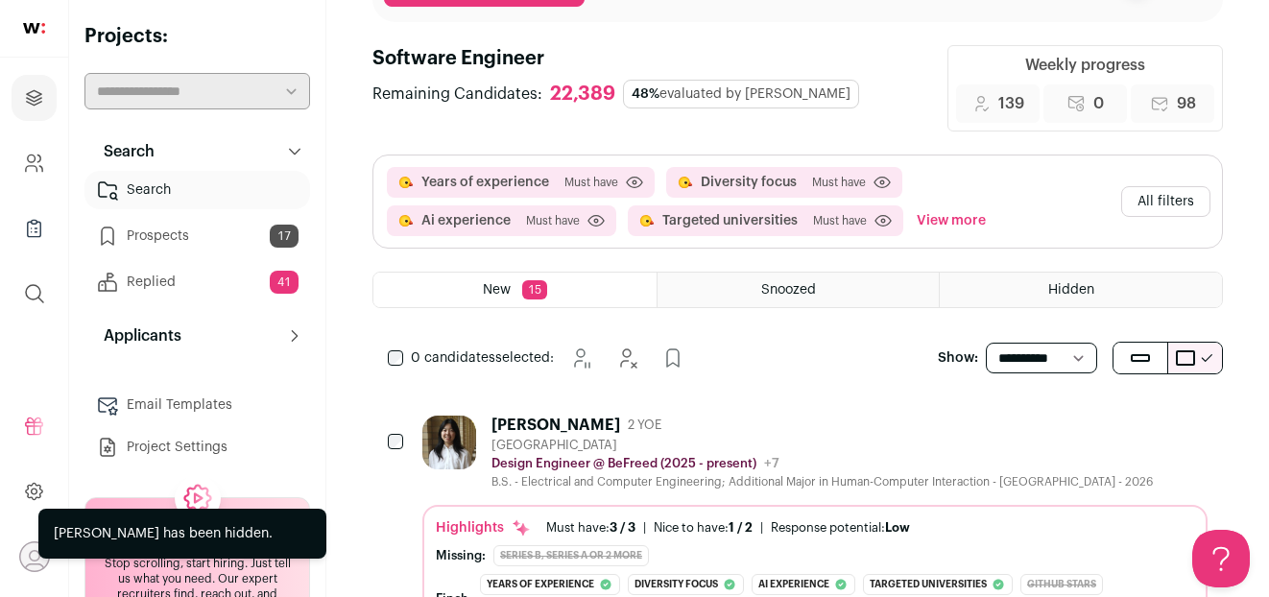
click at [220, 223] on link "Prospects 17" at bounding box center [197, 236] width 226 height 38
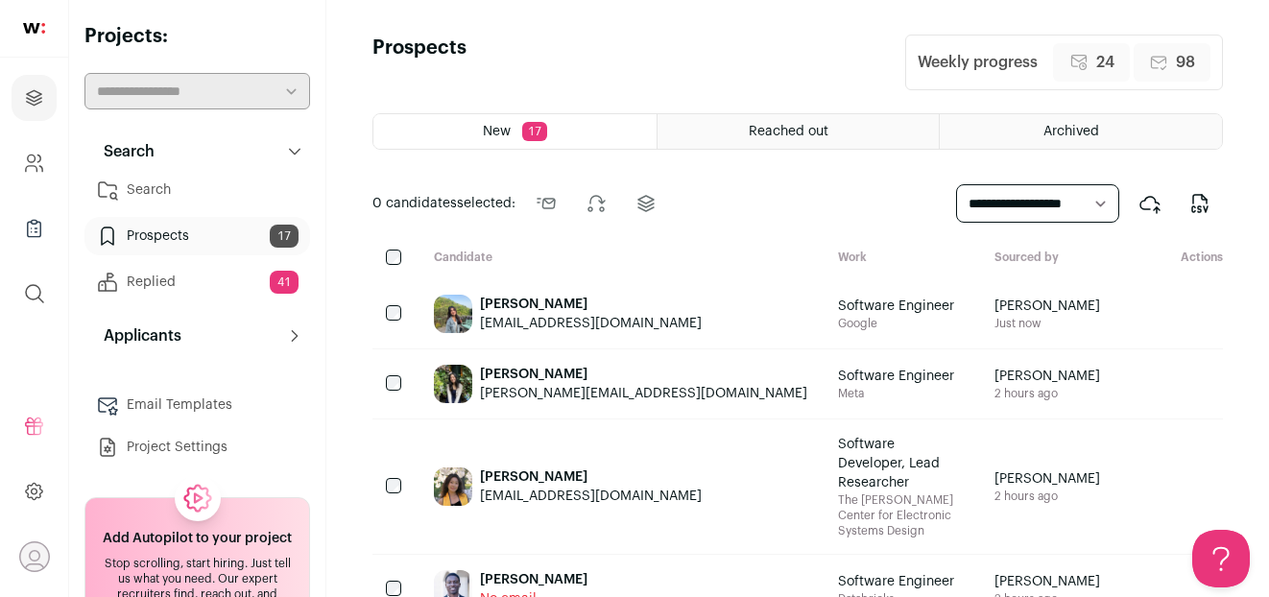
click at [706, 125] on div "Reached out" at bounding box center [798, 131] width 282 height 35
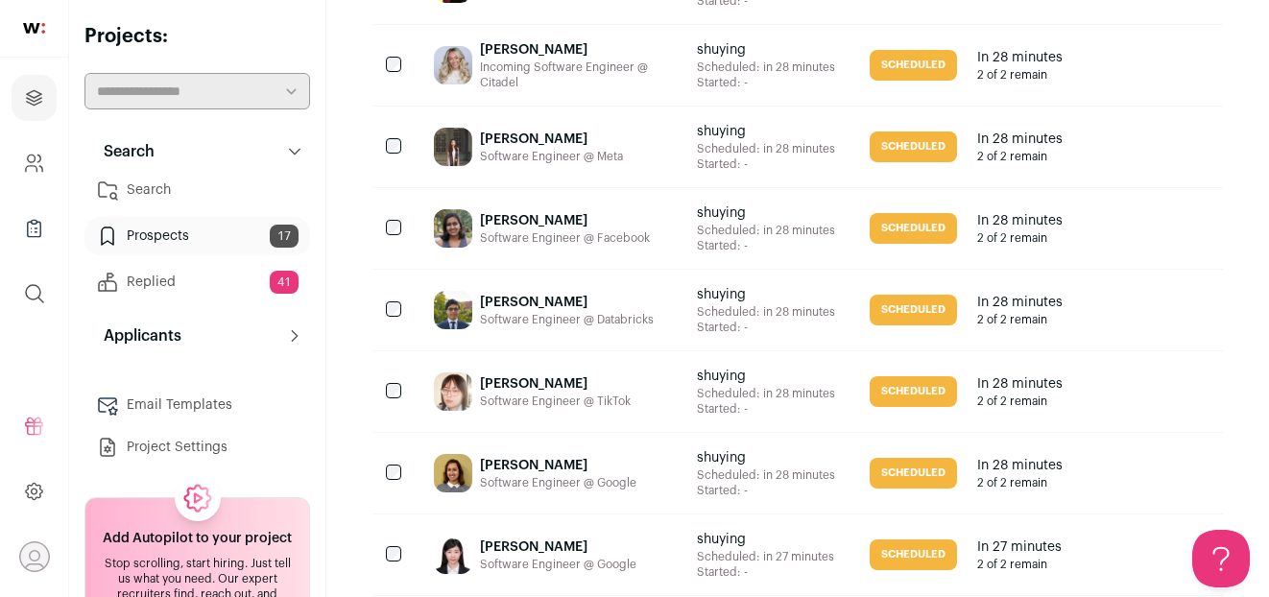
scroll to position [1818, 0]
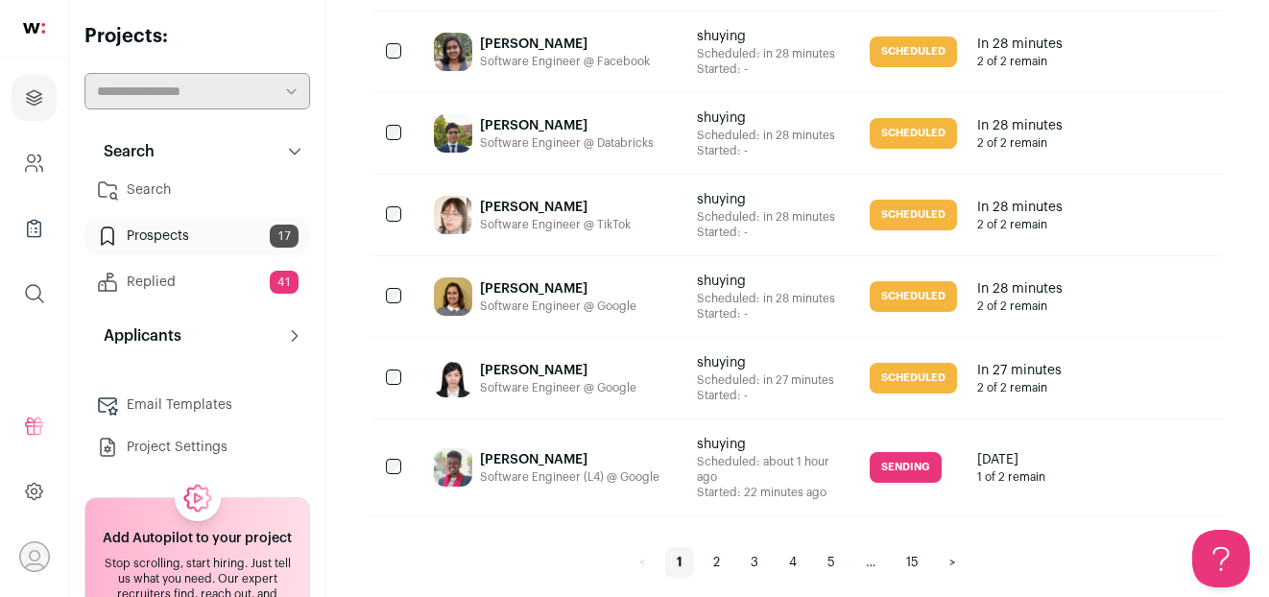
click at [723, 547] on link "2" at bounding box center [717, 562] width 30 height 31
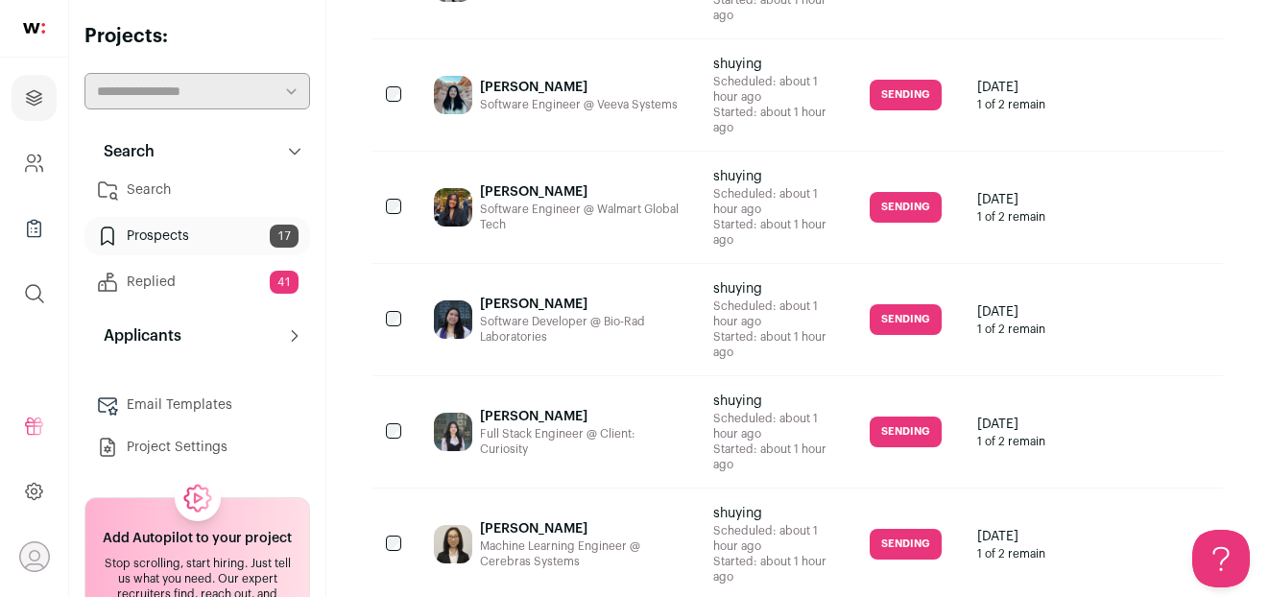
scroll to position [2417, 0]
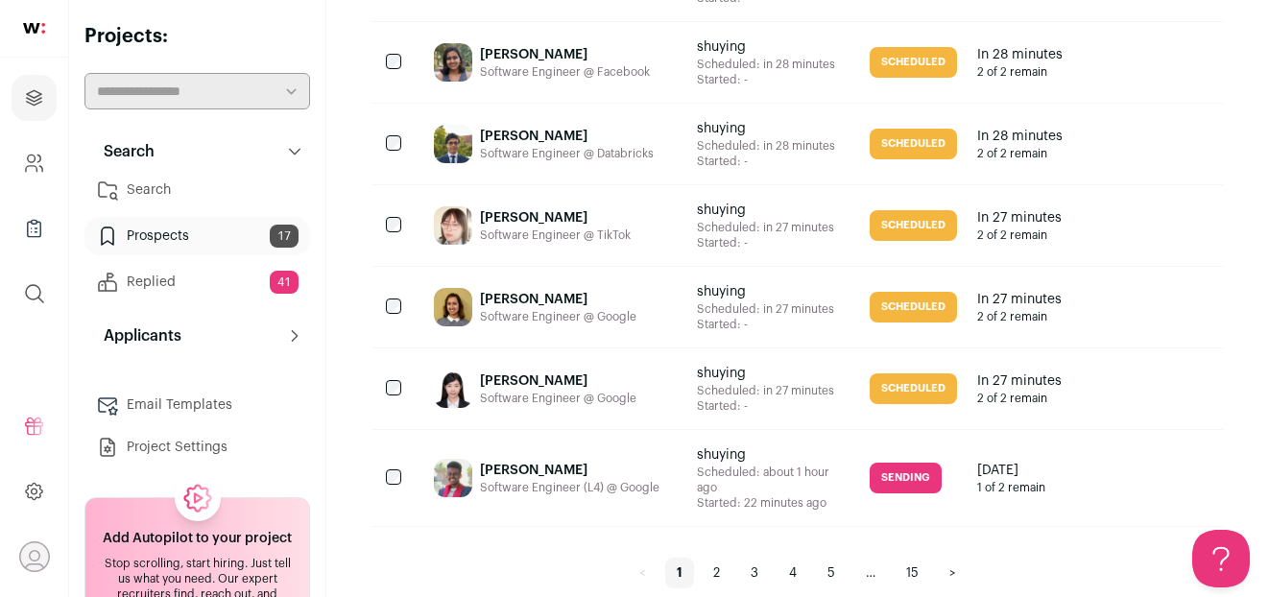
scroll to position [1806, 0]
click at [718, 559] on link "2" at bounding box center [717, 574] width 30 height 31
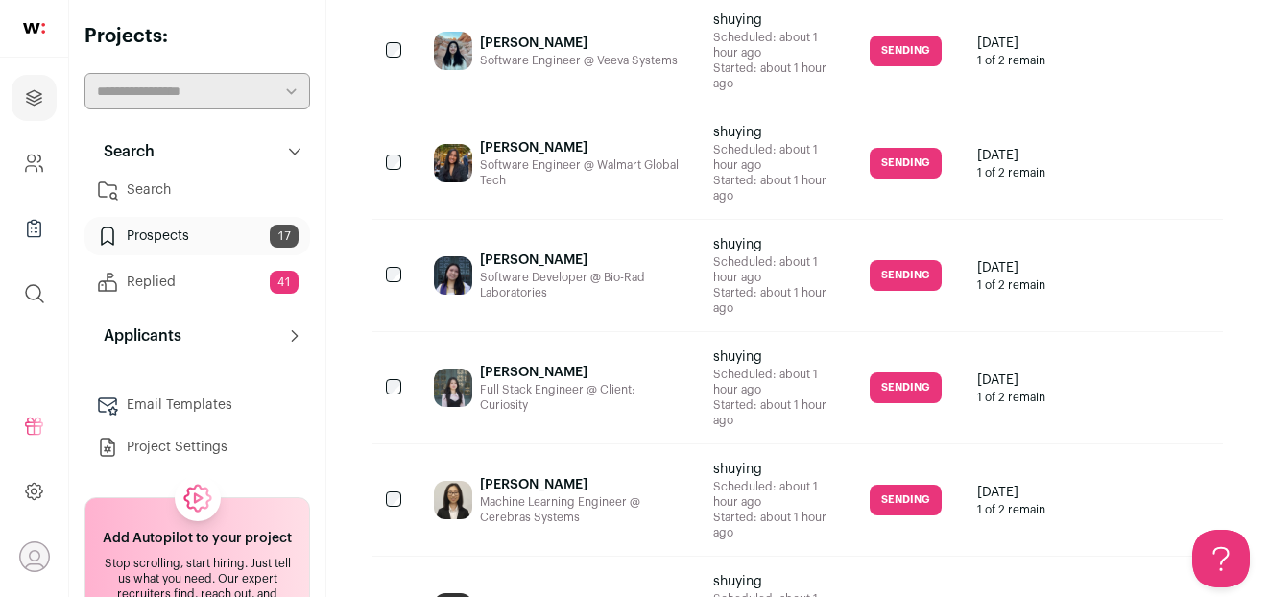
scroll to position [2417, 0]
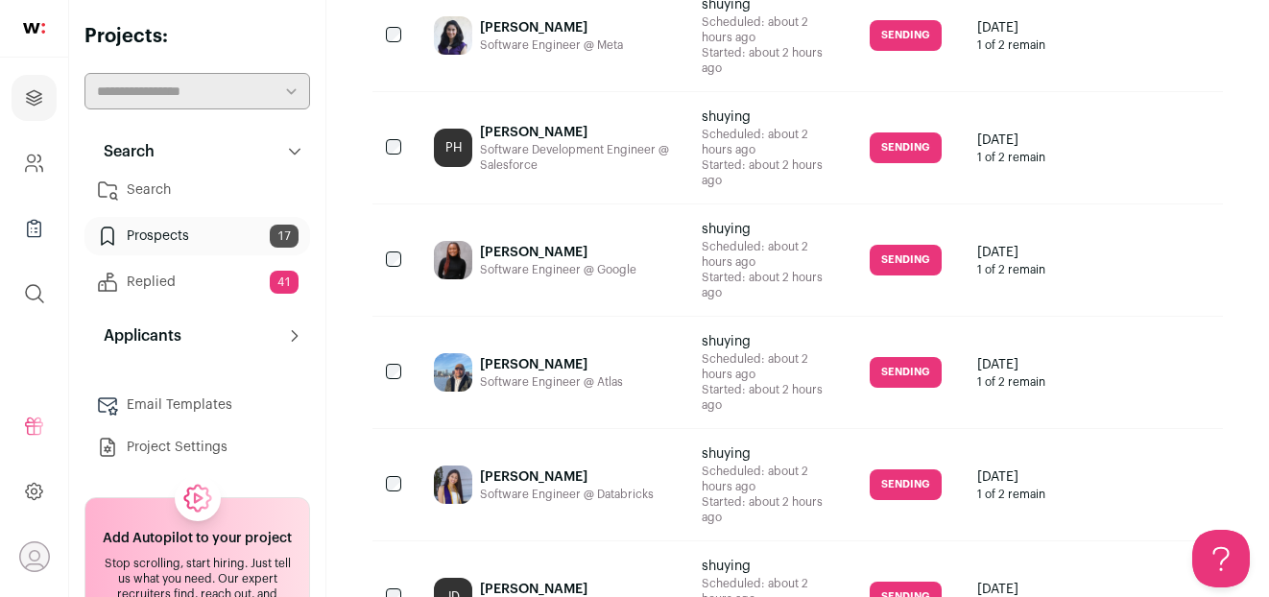
scroll to position [2094, 0]
